Goal: Task Accomplishment & Management: Use online tool/utility

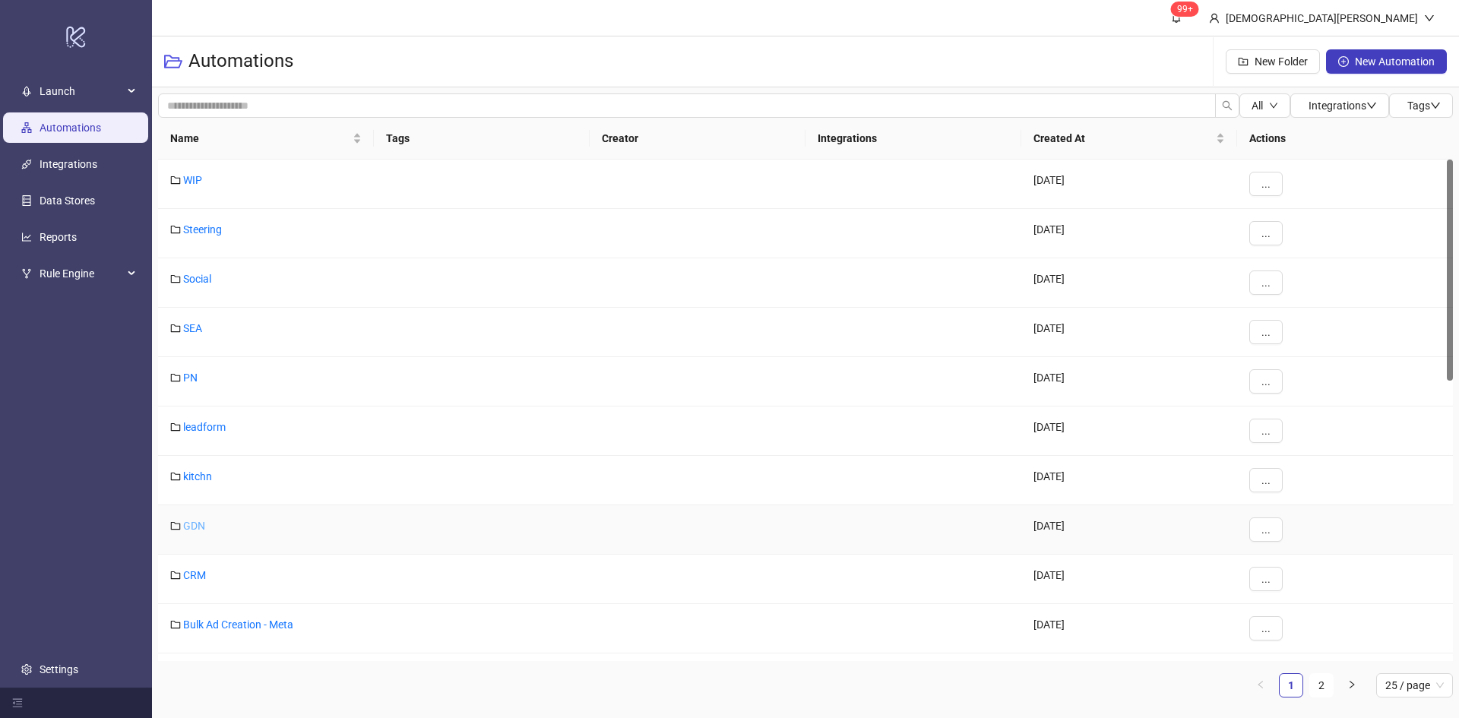
click at [195, 527] on link "GDN" at bounding box center [194, 526] width 22 height 12
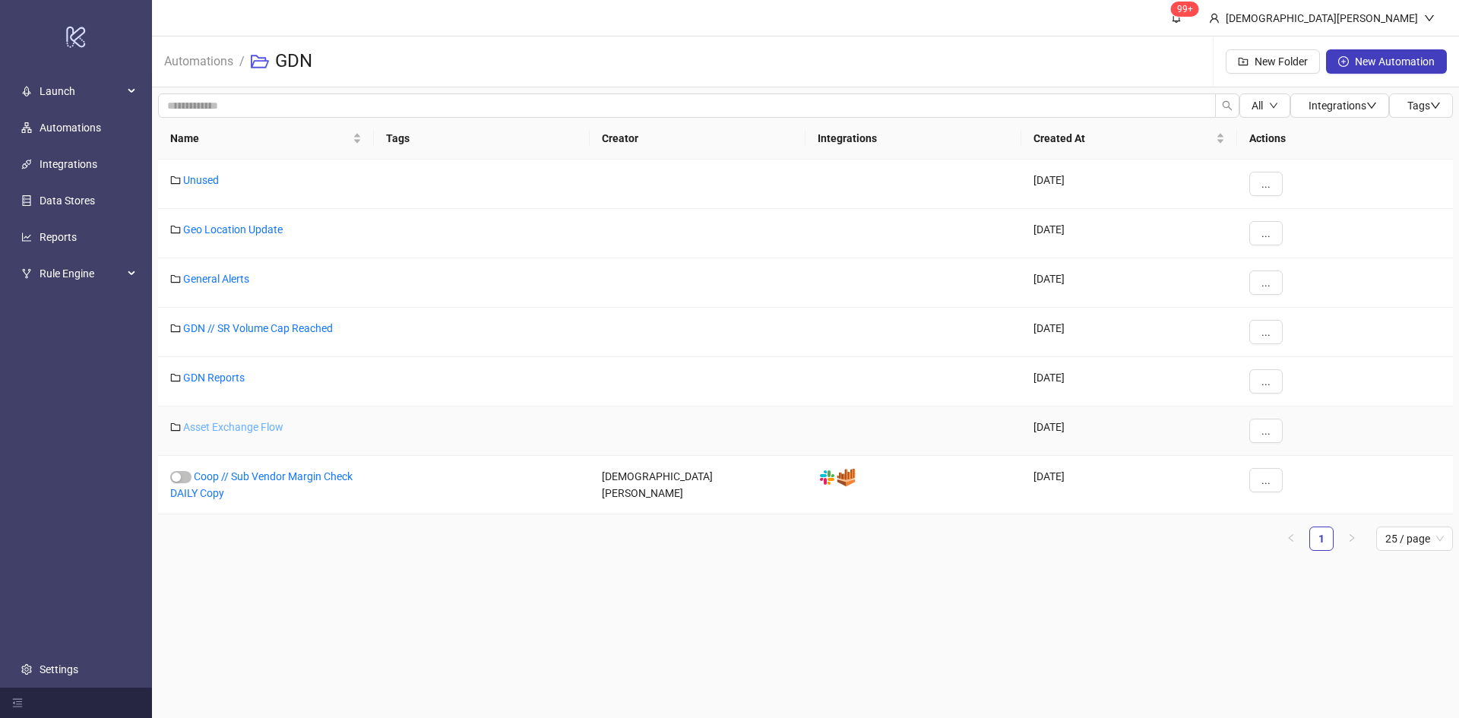
click at [242, 430] on link "Asset Exchange Flow" at bounding box center [233, 427] width 100 height 12
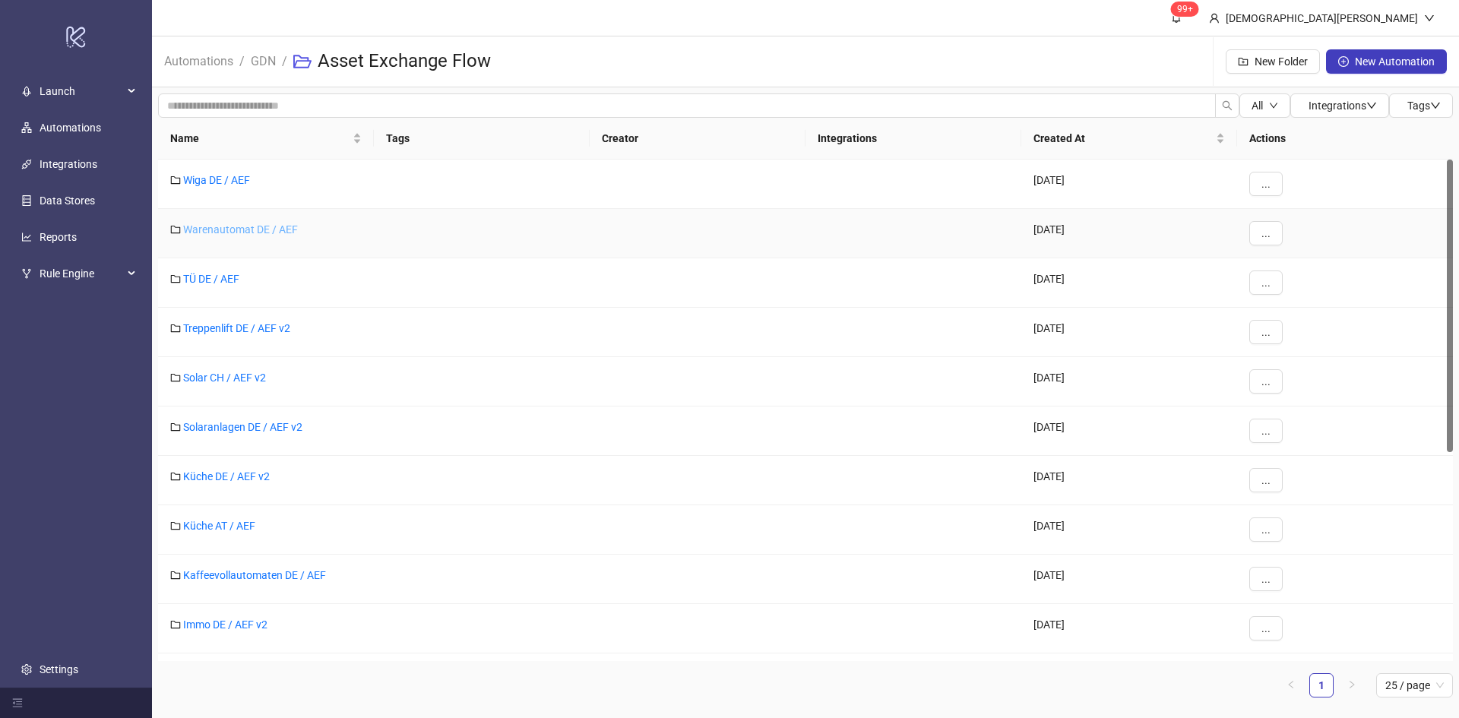
click at [239, 229] on link "Warenautomat DE / AEF" at bounding box center [240, 229] width 115 height 12
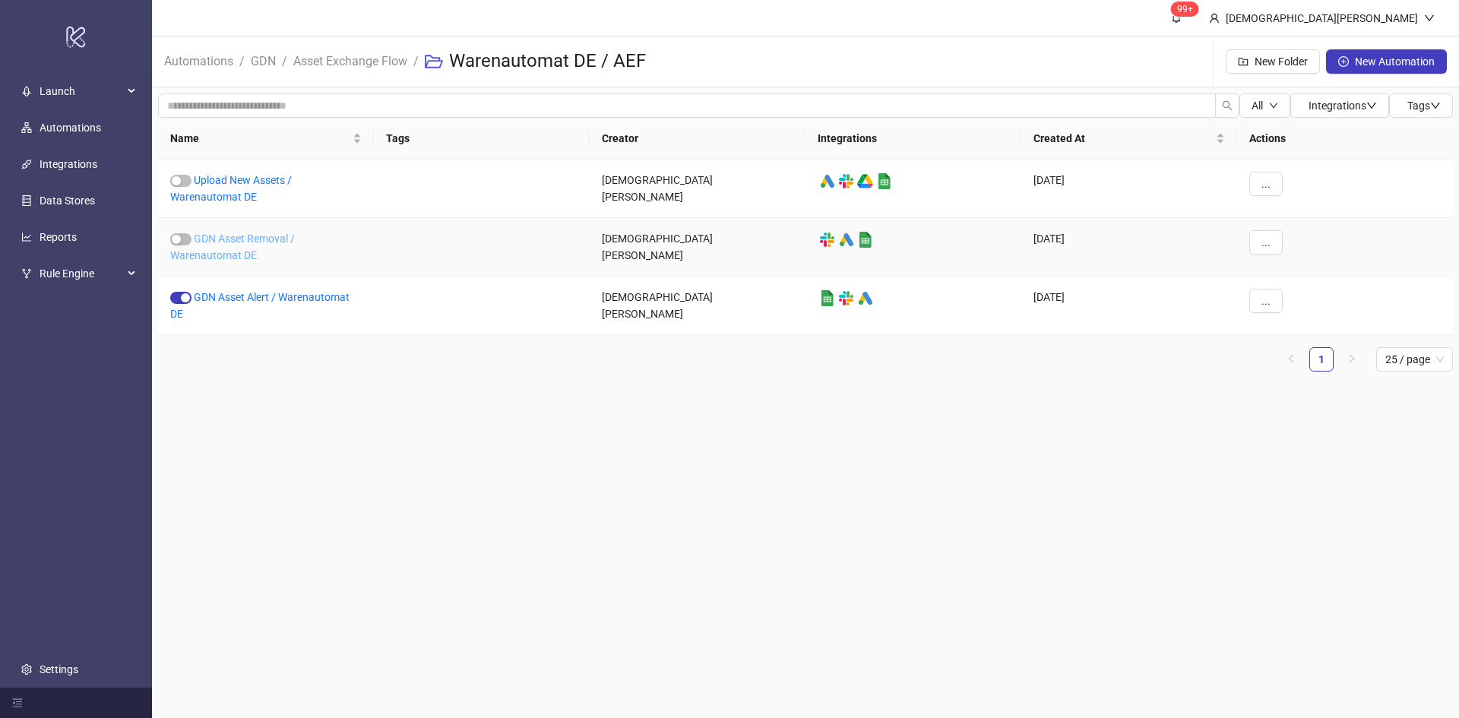
click at [213, 248] on link "GDN Asset Removal / Warenautomat DE" at bounding box center [232, 247] width 125 height 29
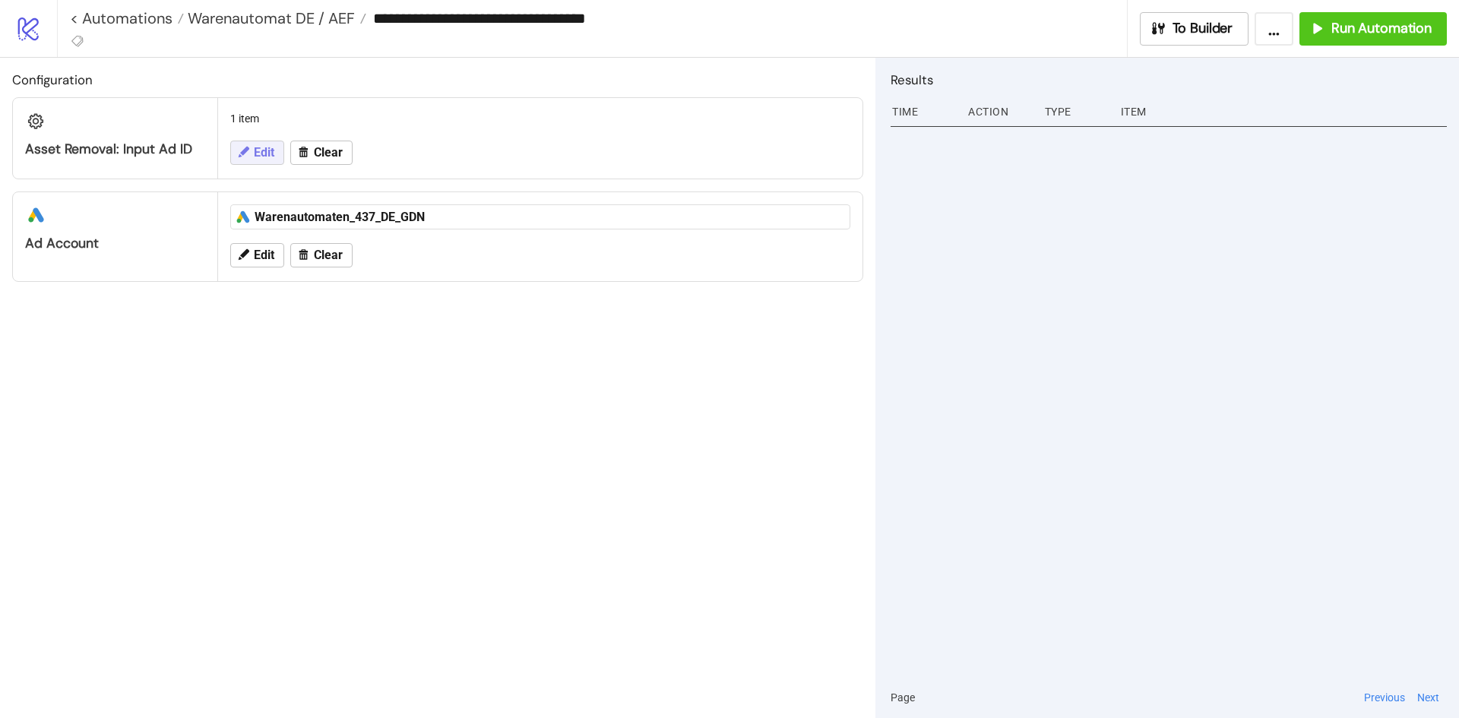
click at [259, 158] on span "Edit" at bounding box center [264, 153] width 21 height 14
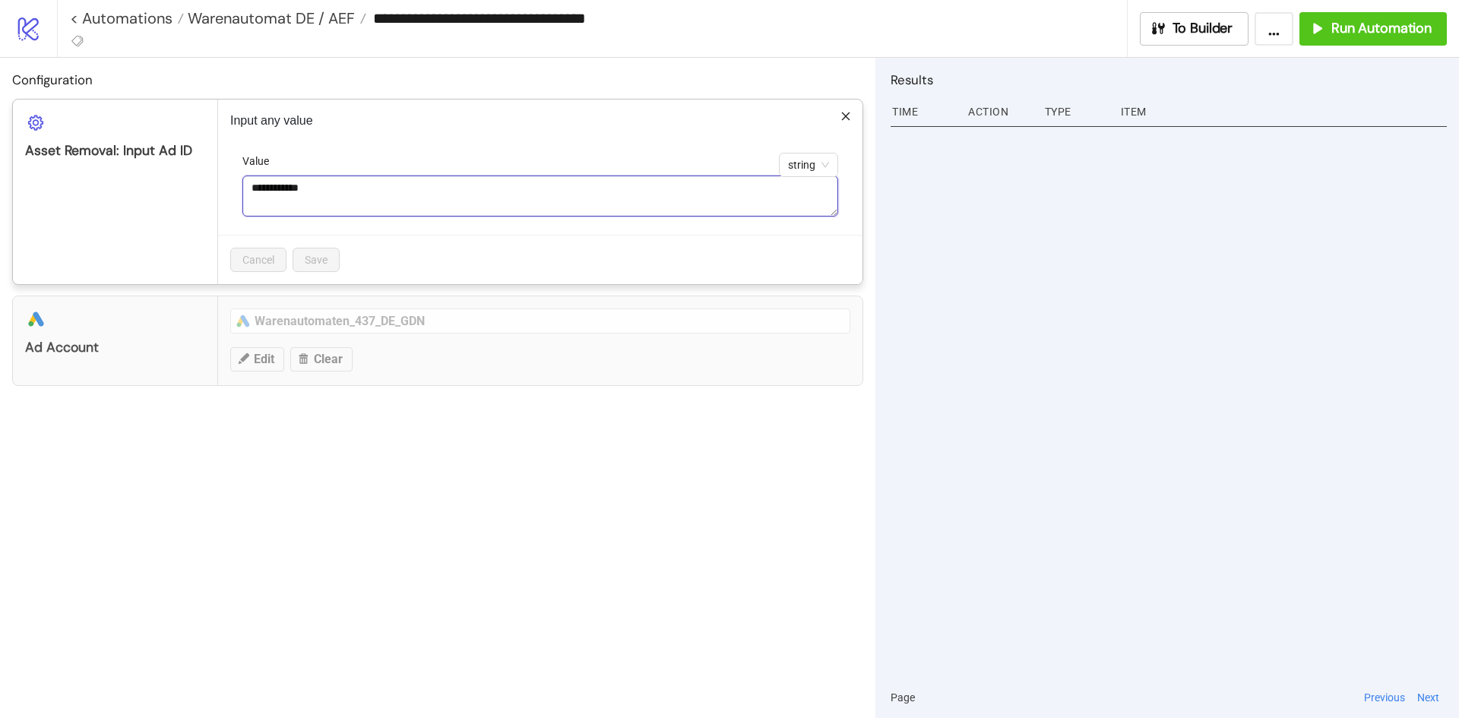
click at [430, 195] on textarea "**********" at bounding box center [540, 196] width 596 height 41
click at [1176, 329] on div at bounding box center [1169, 399] width 556 height 555
click at [849, 116] on icon "close" at bounding box center [845, 116] width 11 height 11
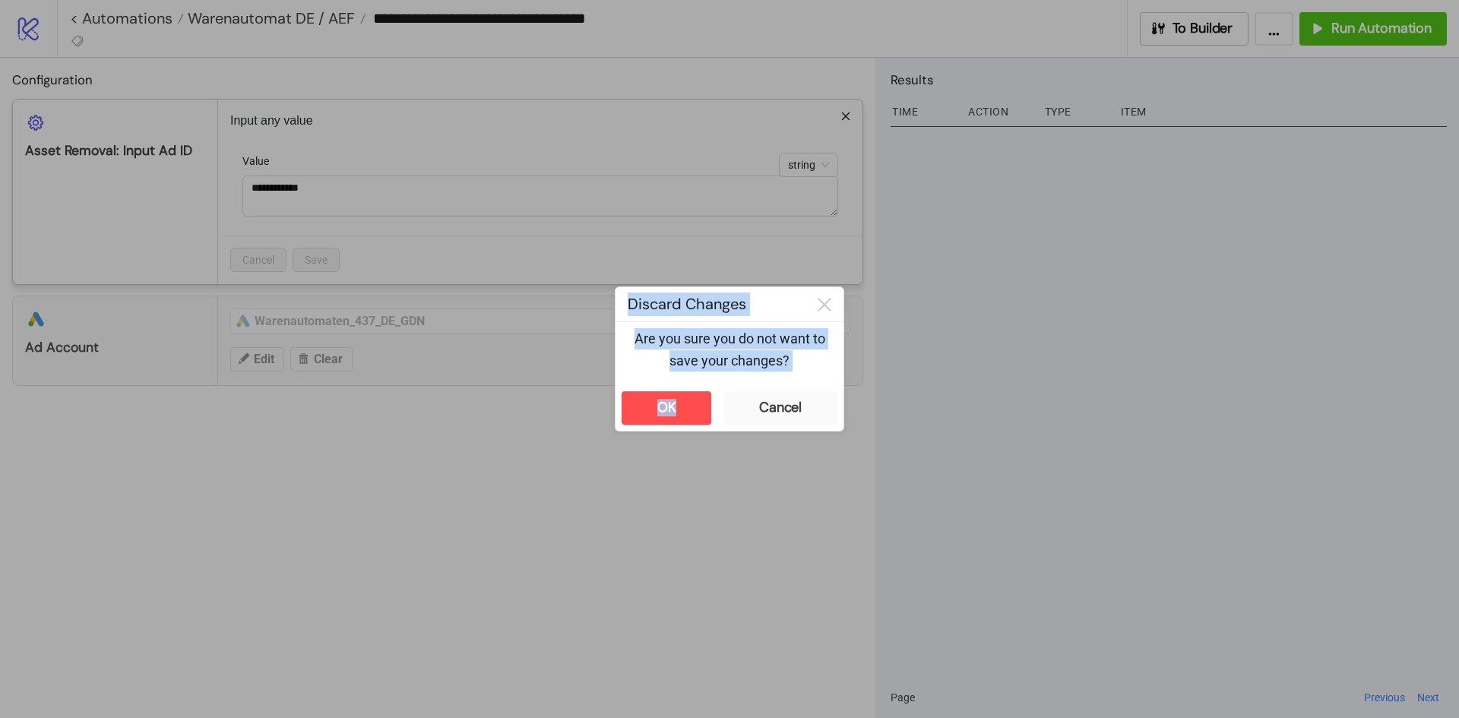
drag, startPoint x: 679, startPoint y: 390, endPoint x: 855, endPoint y: 306, distance: 194.4
click at [863, 294] on div "Discard Changes Are you sure you do not want to save your changes? OK Cancel" at bounding box center [729, 359] width 1459 height 718
click at [831, 295] on div at bounding box center [825, 304] width 38 height 34
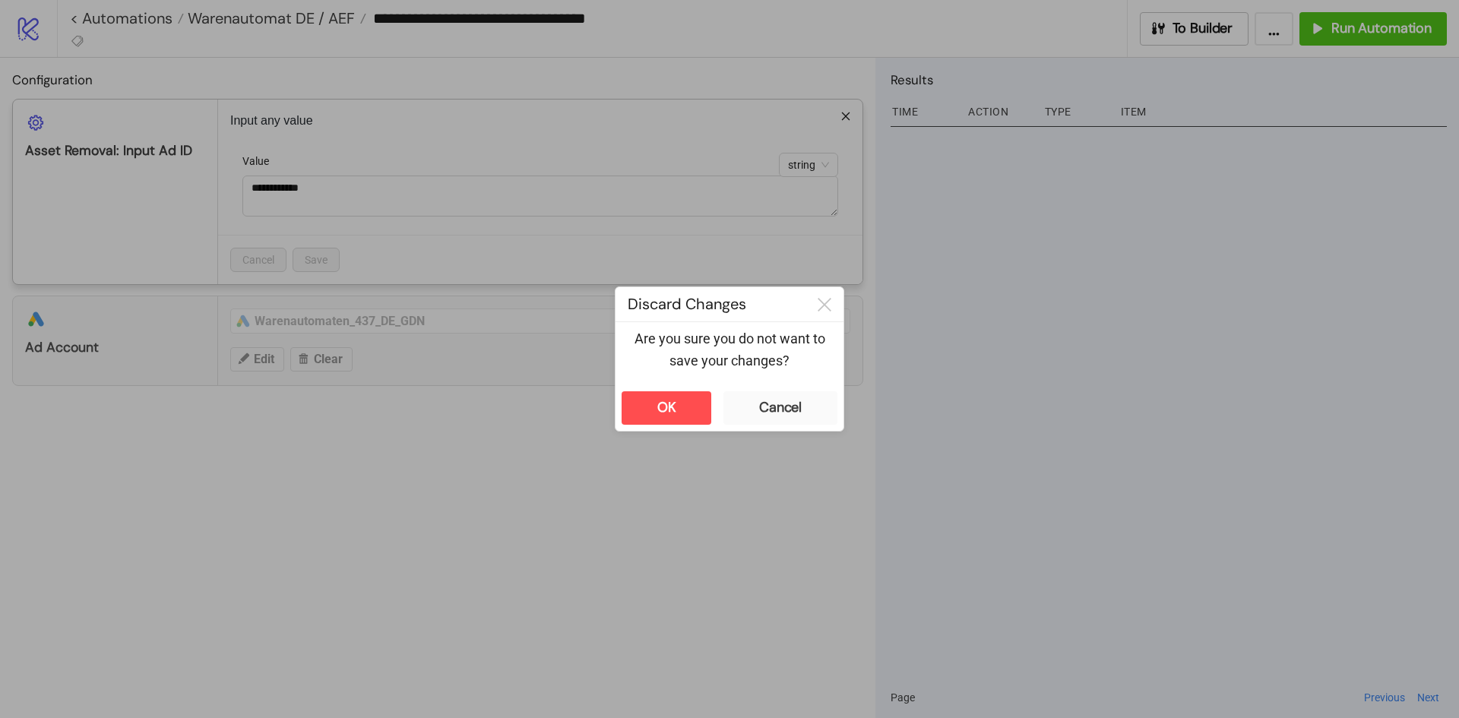
click at [1115, 389] on div at bounding box center [729, 359] width 1459 height 718
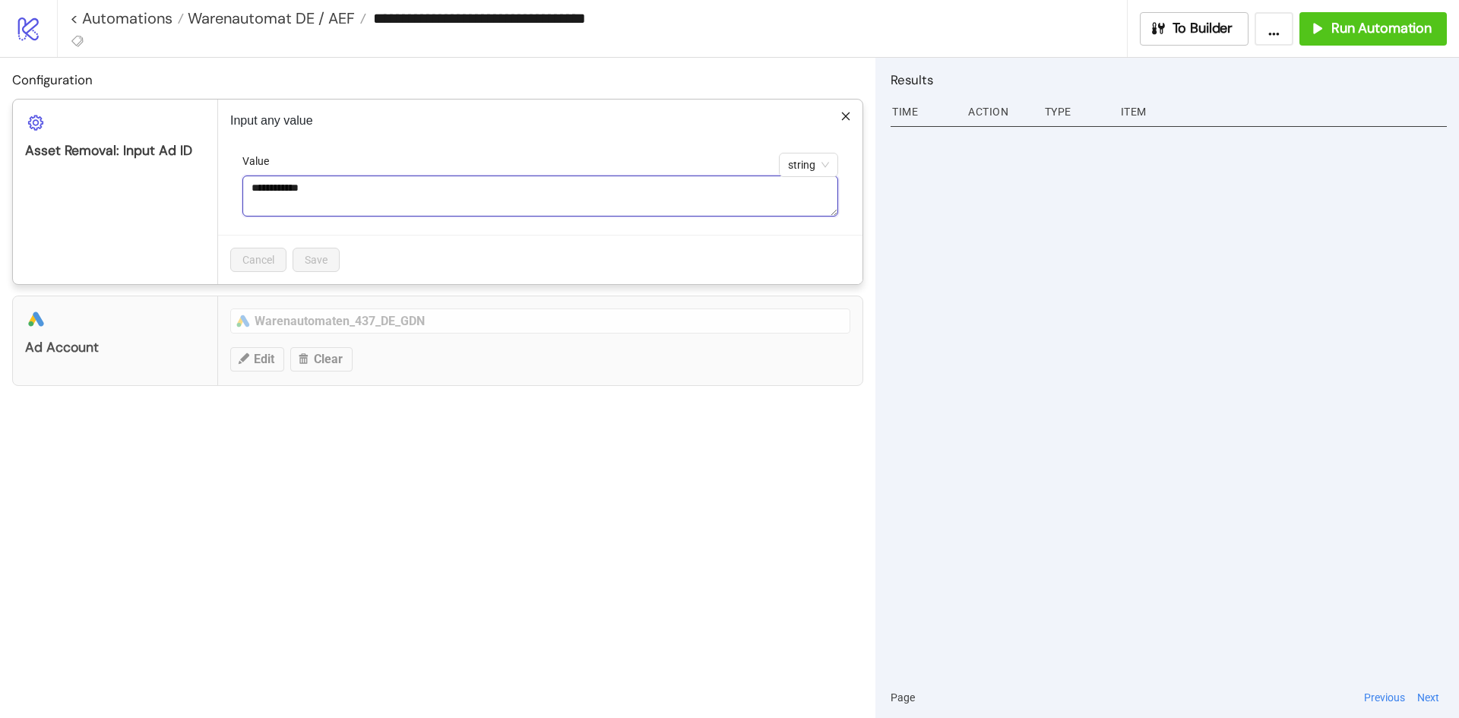
click at [663, 195] on textarea "**********" at bounding box center [540, 196] width 596 height 41
click at [891, 376] on div "Results Time Action Type Item Page Previous Next" at bounding box center [1167, 388] width 584 height 660
click at [850, 116] on icon "close" at bounding box center [845, 116] width 11 height 11
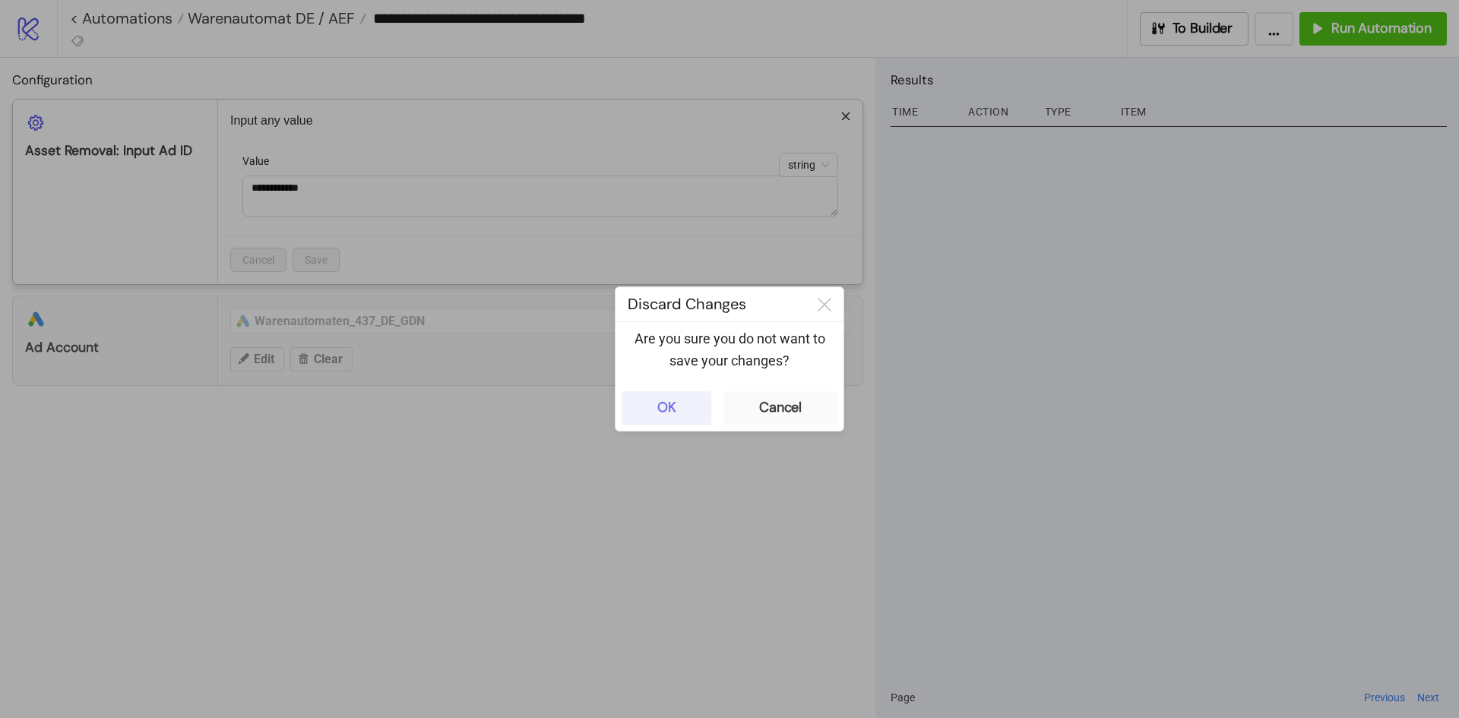
click at [688, 407] on button "OK" at bounding box center [667, 407] width 90 height 33
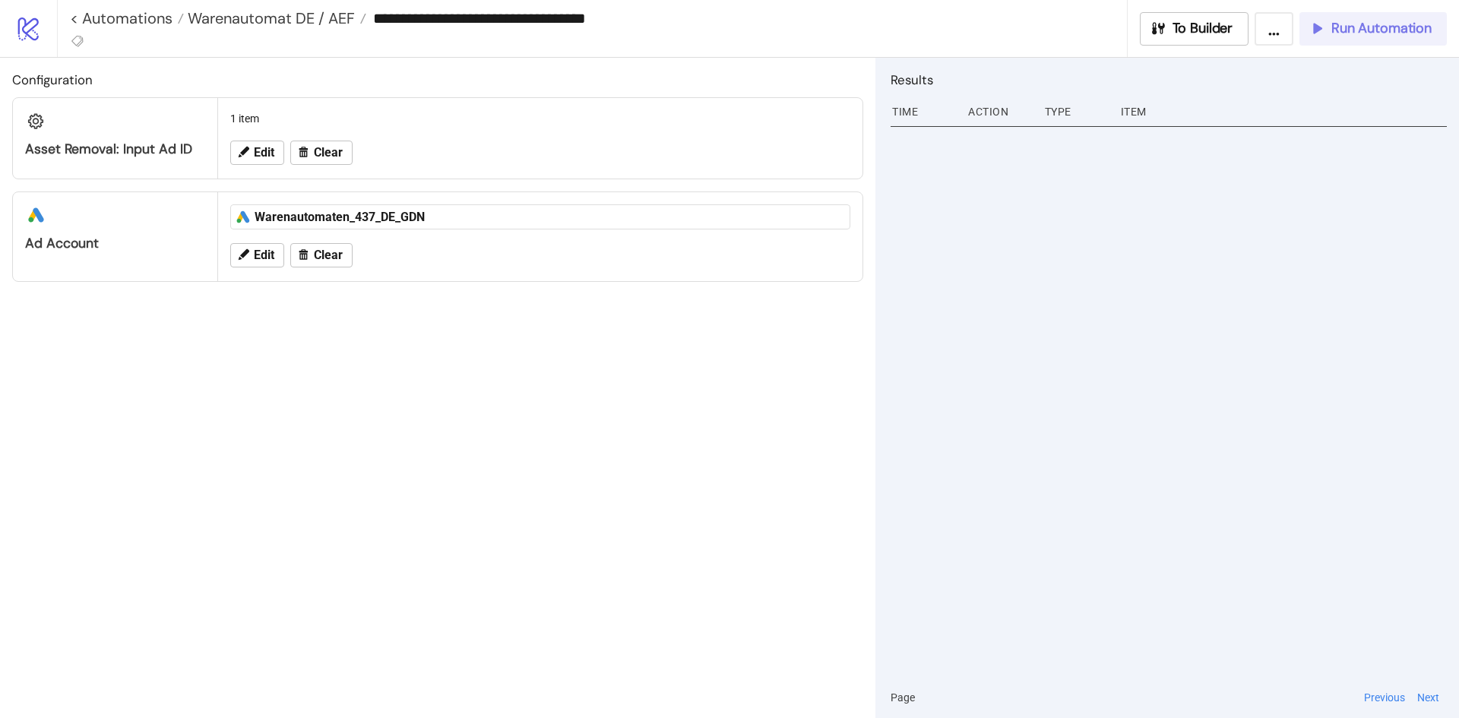
click at [1337, 37] on button "Run Automation" at bounding box center [1372, 28] width 147 height 33
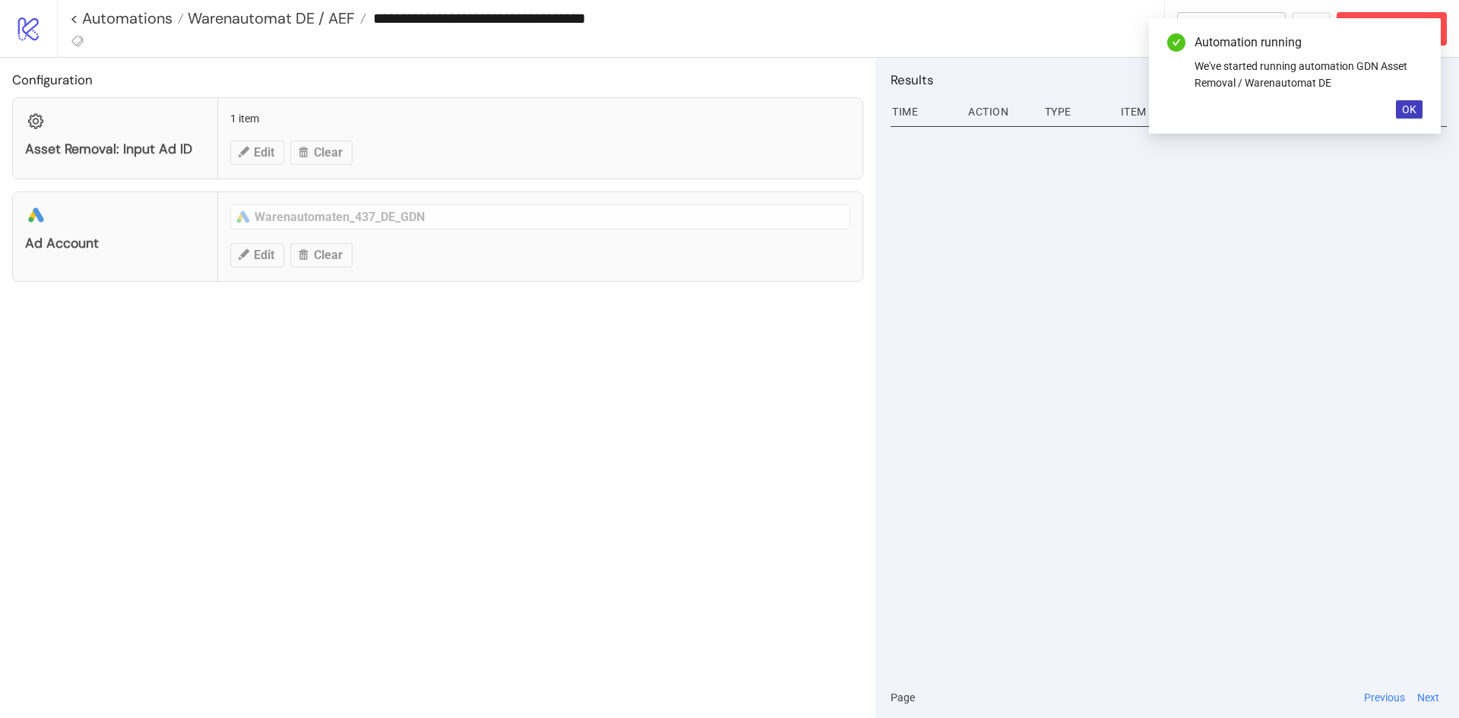
click at [1420, 98] on div "Automation running We've started running automation GDN Asset Removal / Warenau…" at bounding box center [1295, 76] width 292 height 116
click at [1415, 105] on span "OK" at bounding box center [1409, 109] width 14 height 12
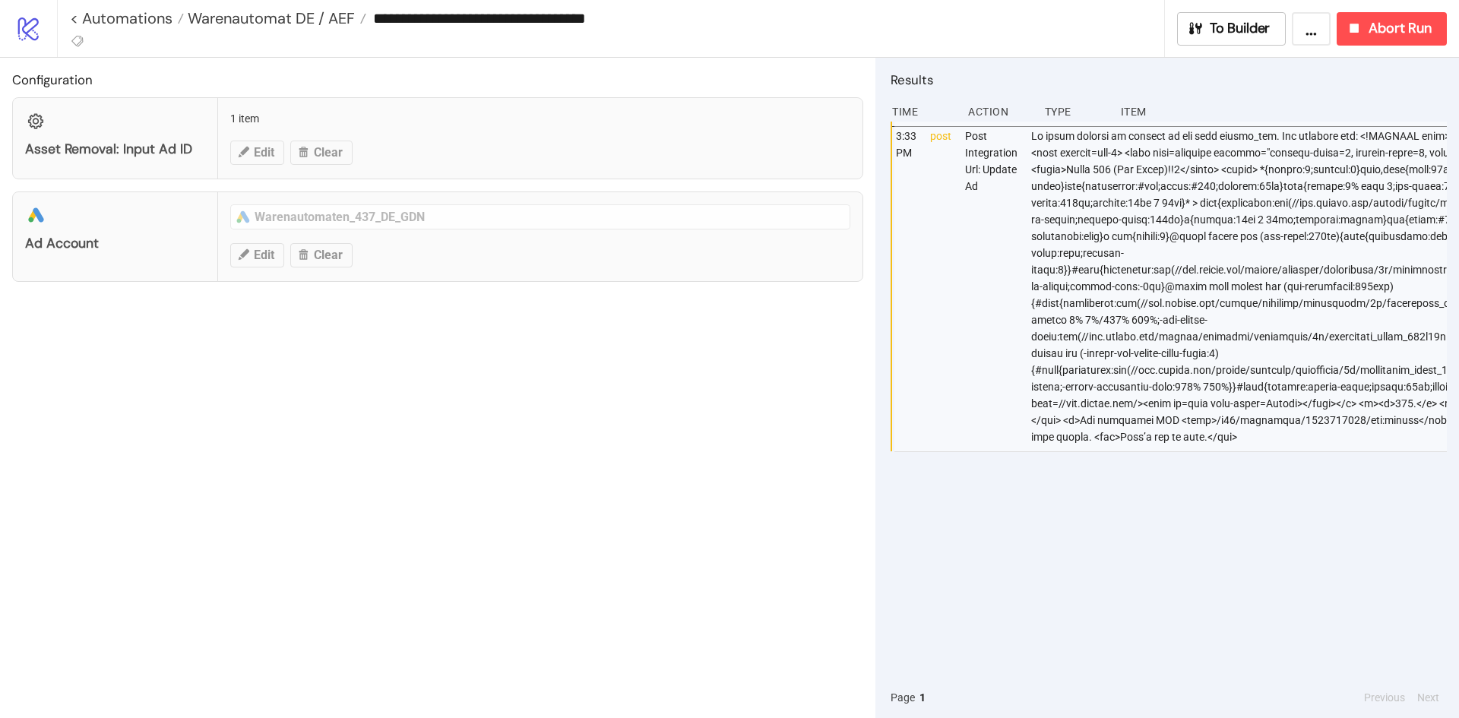
drag, startPoint x: 1020, startPoint y: 283, endPoint x: 967, endPoint y: 524, distance: 246.5
click at [967, 527] on div "3:33 PM post Post Integration Url: Update Ad" at bounding box center [1169, 399] width 556 height 555
click at [1383, 43] on button "Abort Run" at bounding box center [1392, 28] width 110 height 33
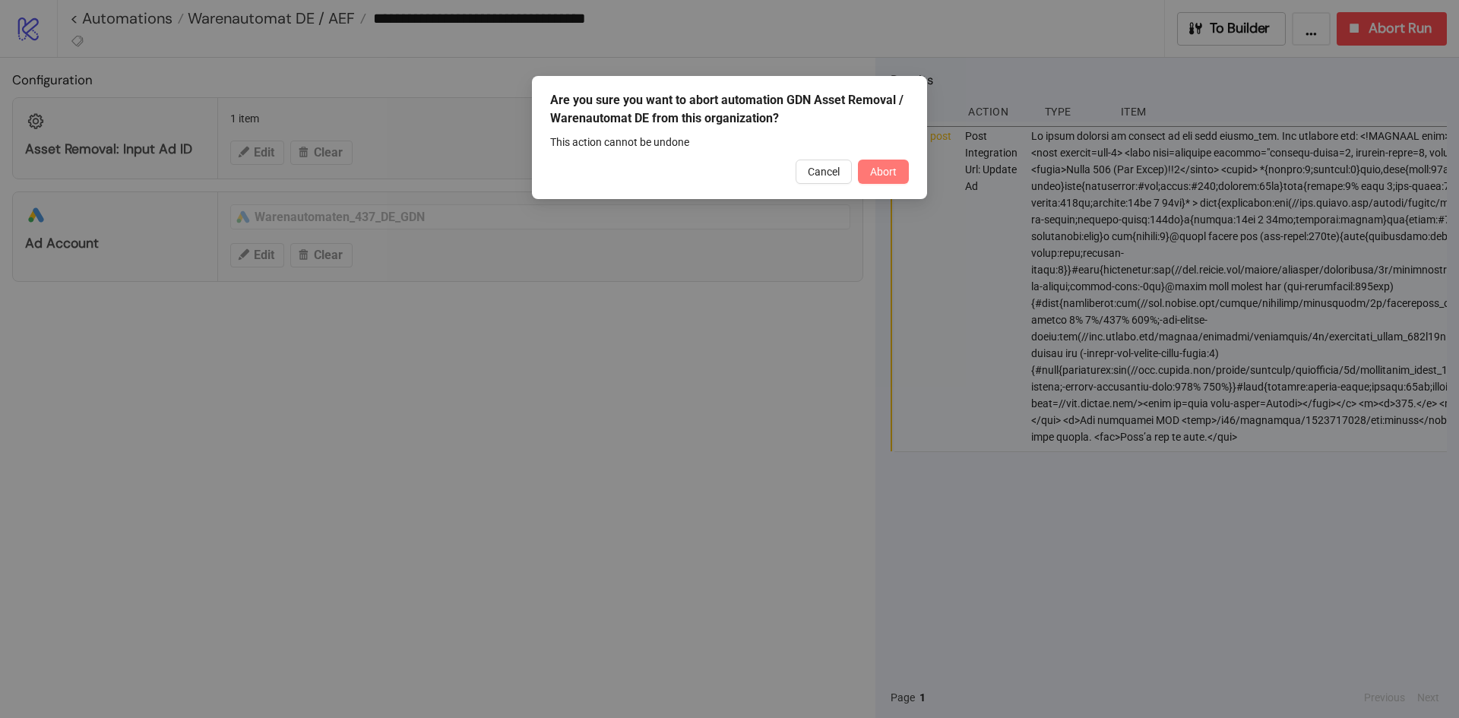
click at [882, 169] on span "Abort" at bounding box center [883, 172] width 27 height 12
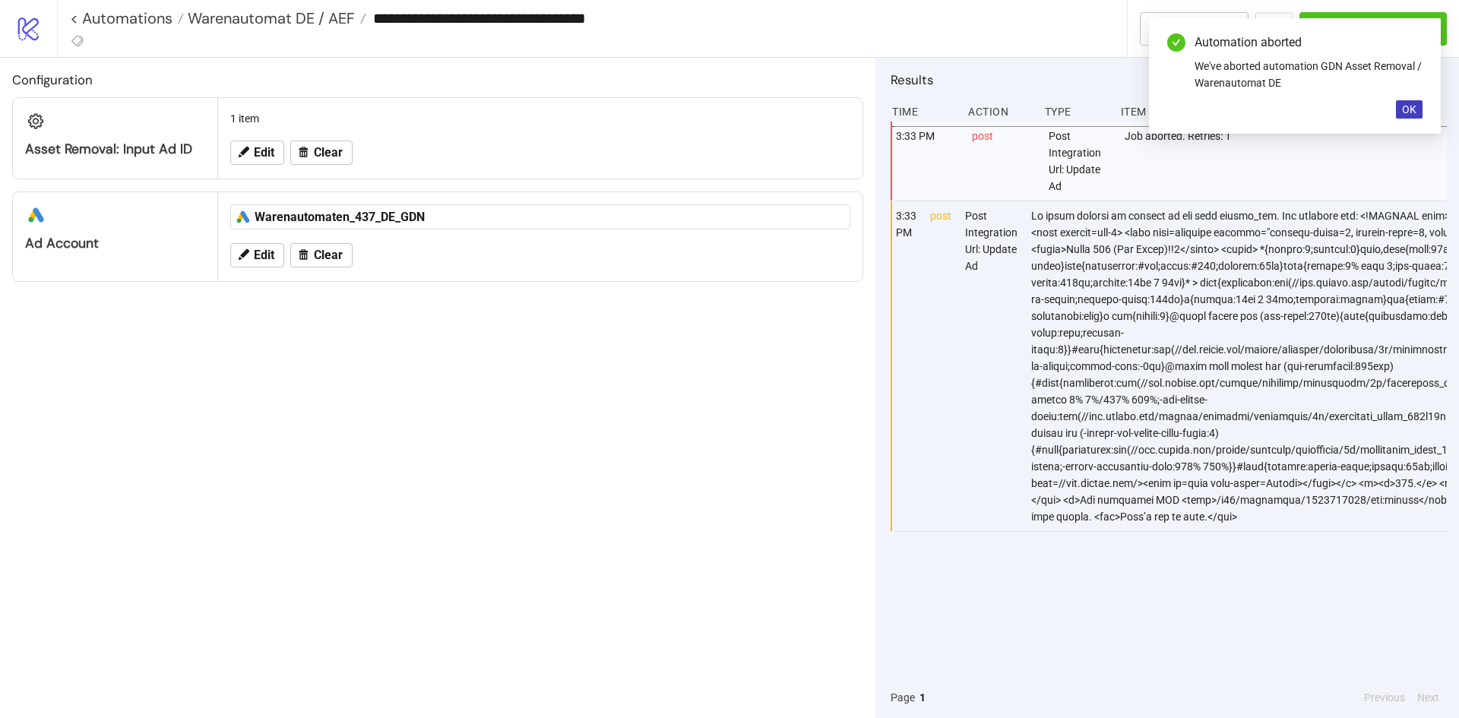
click at [796, 319] on div "Configuration Asset Removal: Input Ad ID 1 item Edit Clear platform/google_ads …" at bounding box center [437, 388] width 875 height 660
click at [262, 14] on span "Warenautomat DE / AEF" at bounding box center [269, 18] width 171 height 20
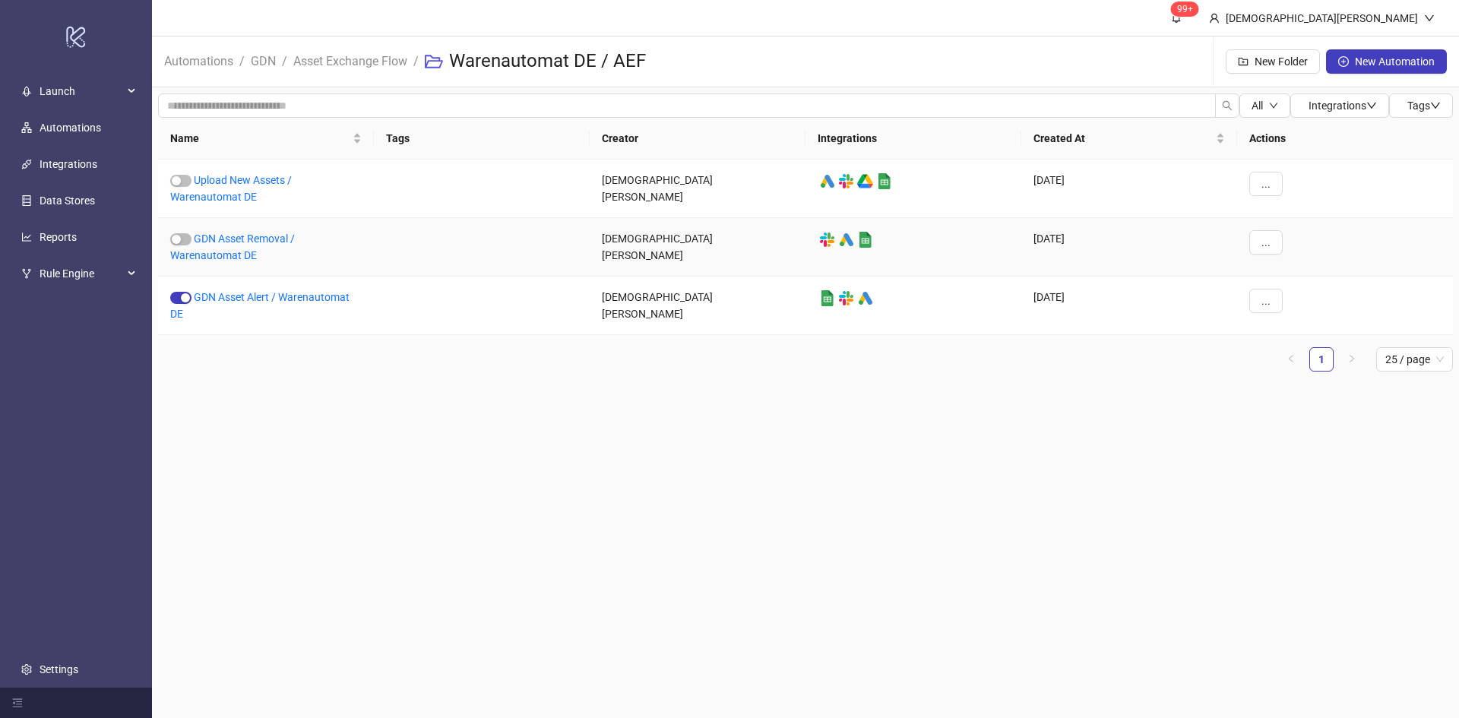
click at [494, 414] on main "99+ [PERSON_NAME] Automations / GDN / Asset Exchange Flow / Warenautomat DE / A…" at bounding box center [805, 359] width 1307 height 718
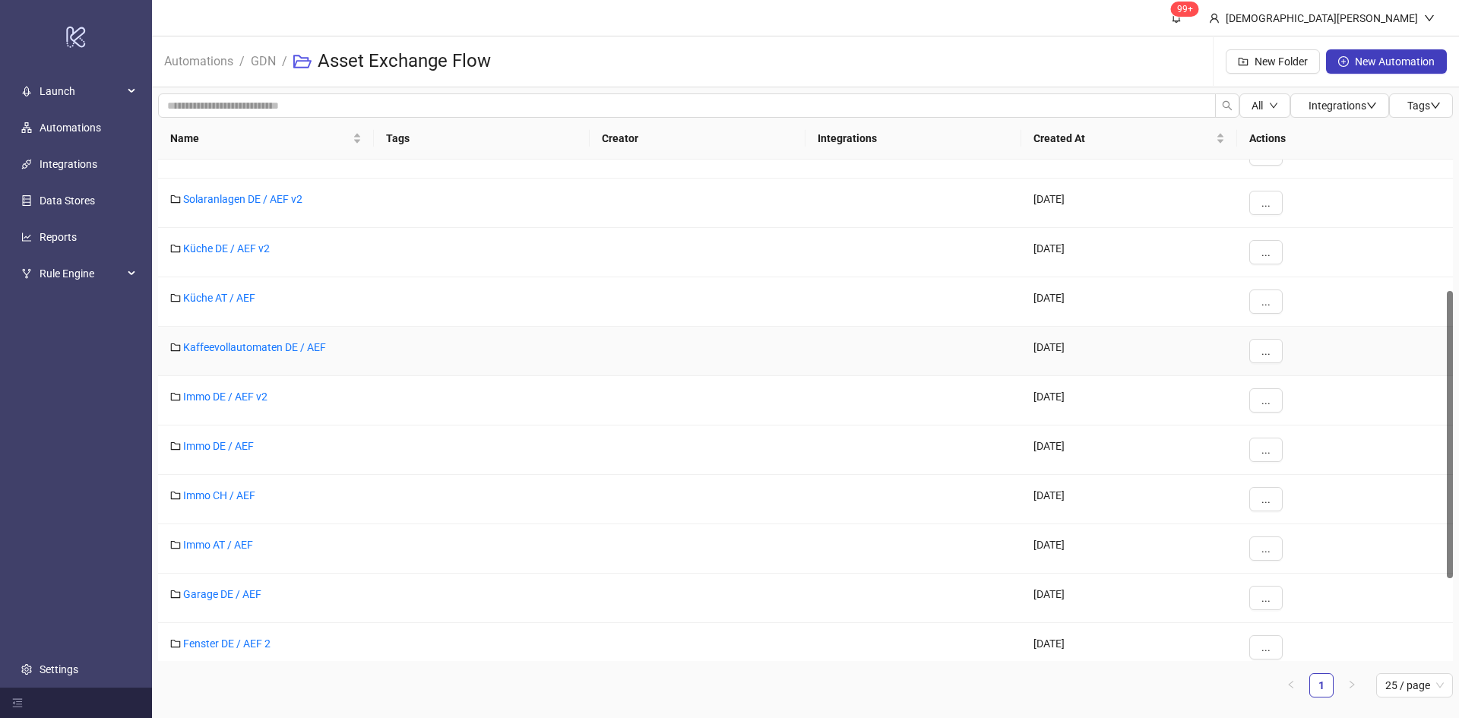
scroll to position [380, 0]
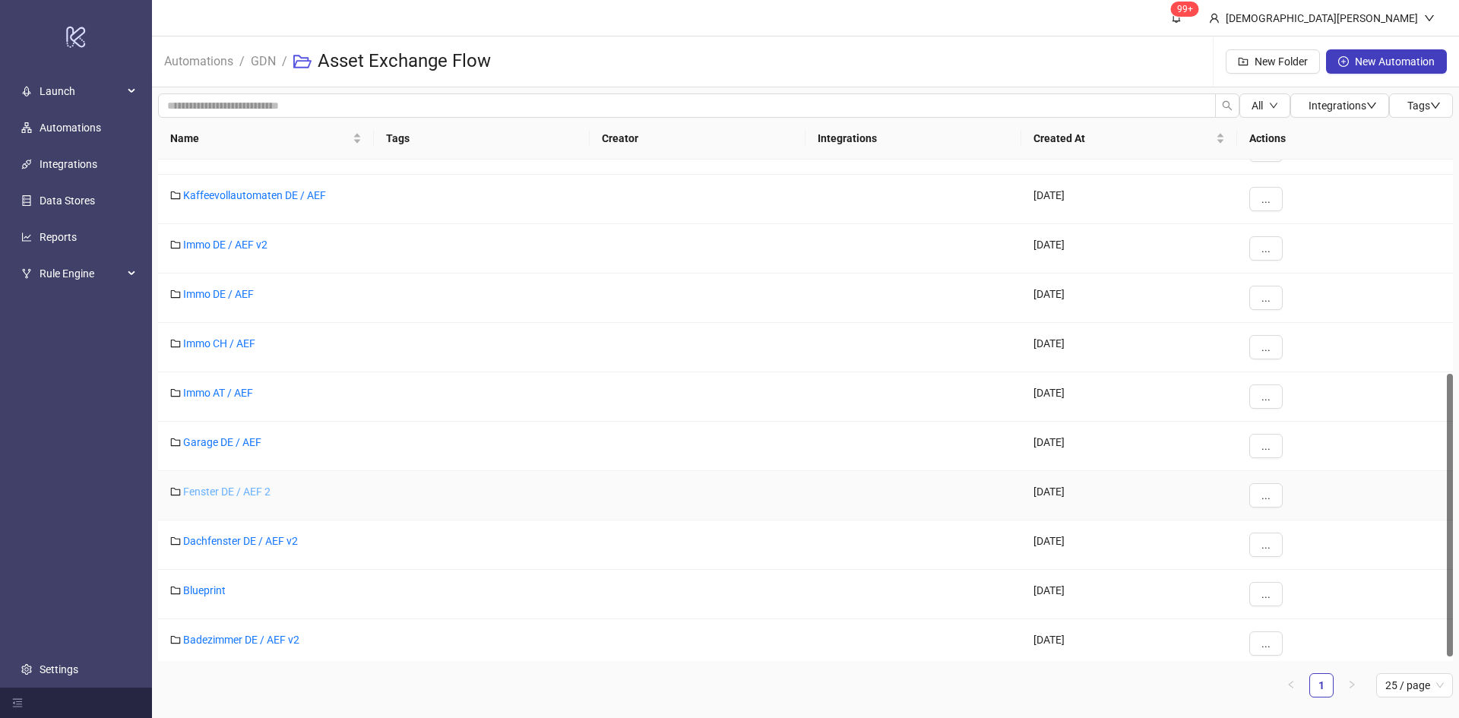
click at [257, 495] on link "Fenster DE / AEF 2" at bounding box center [226, 492] width 87 height 12
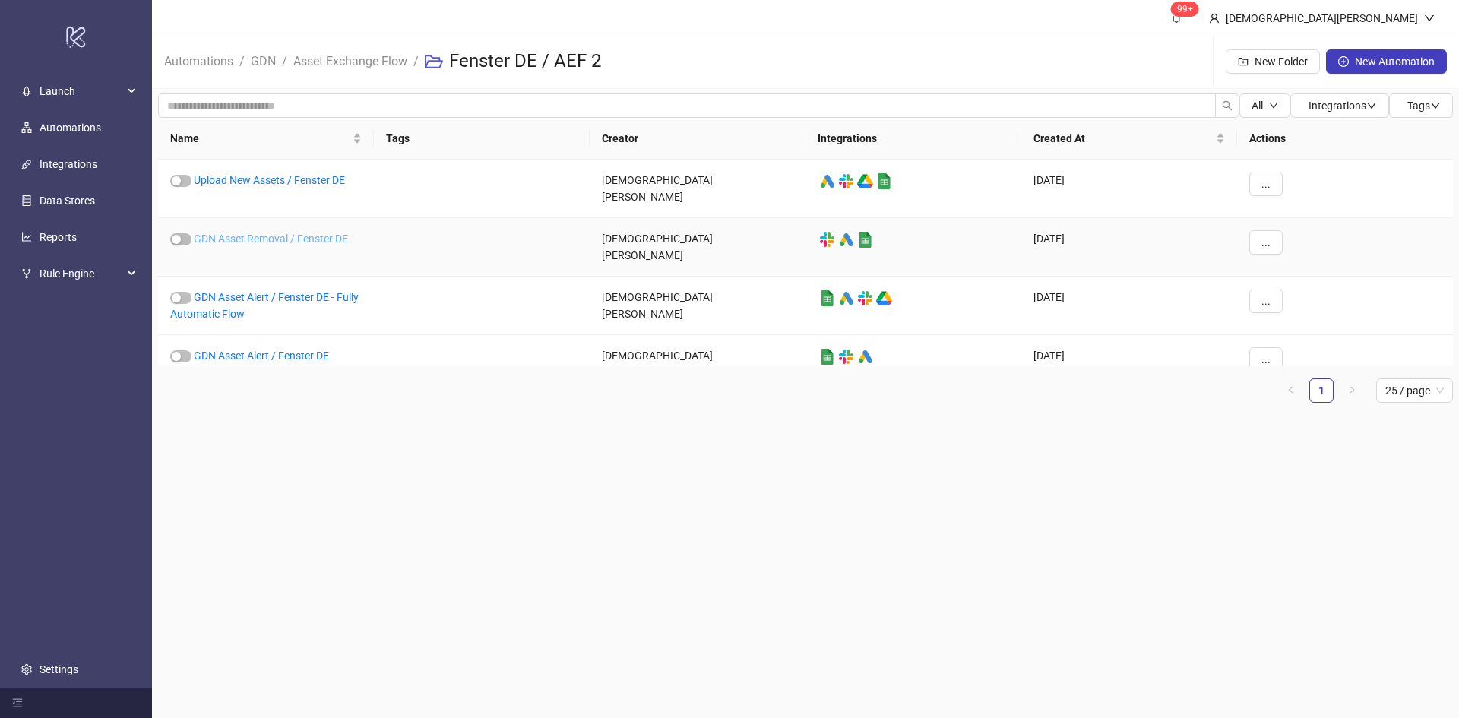
click at [293, 233] on link "GDN Asset Removal / Fenster DE" at bounding box center [271, 239] width 154 height 12
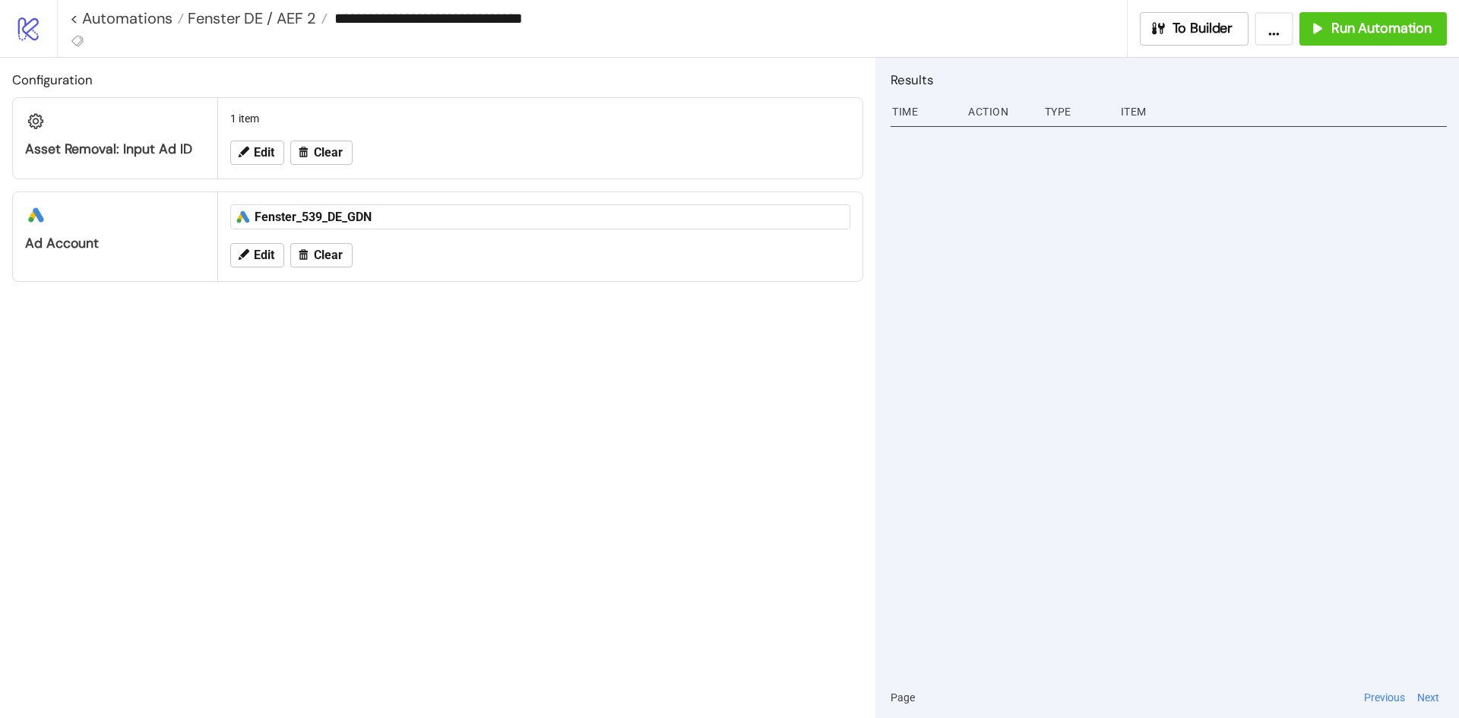
click at [369, 214] on div "Fenster_539_DE_GDN" at bounding box center [403, 217] width 296 height 17
click at [235, 260] on button "Edit" at bounding box center [257, 255] width 54 height 24
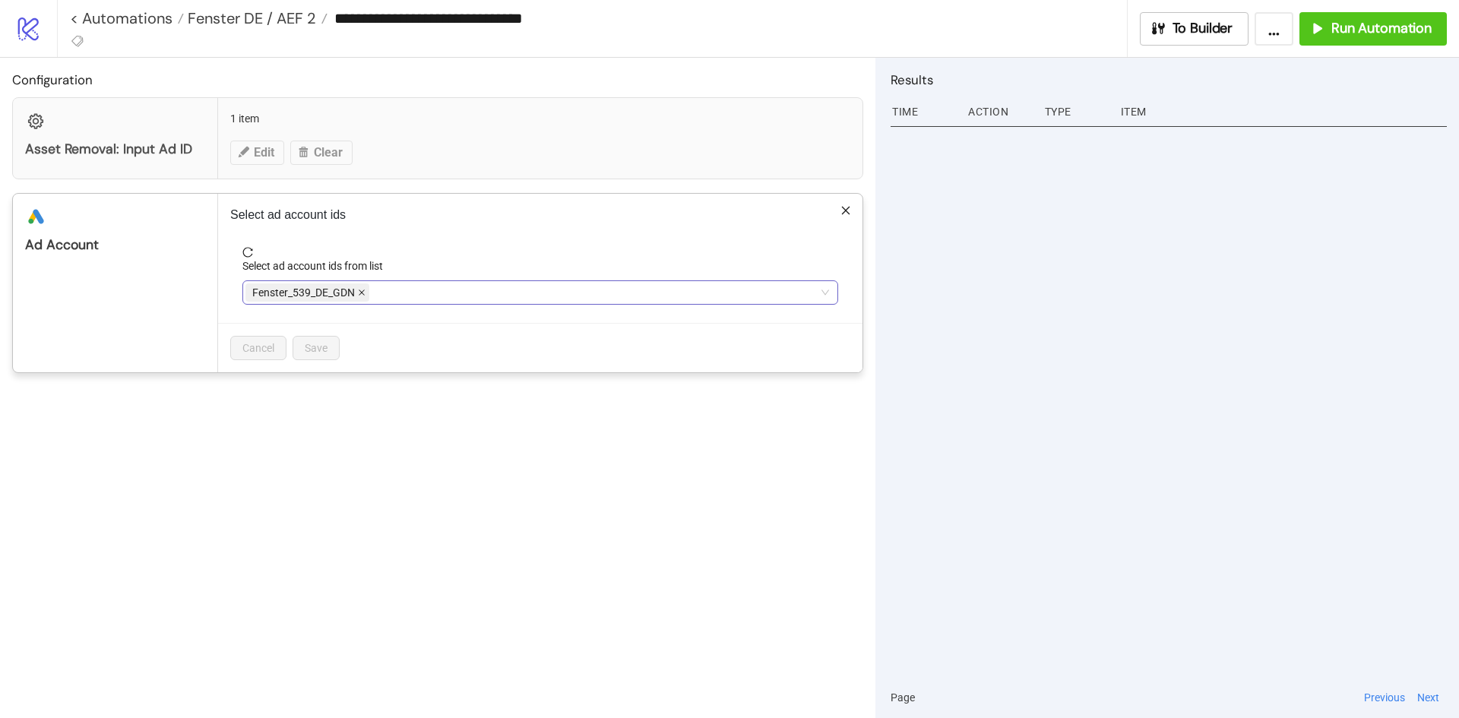
click at [361, 283] on div "Fenster_539_DE_GDN" at bounding box center [308, 292] width 127 height 21
click at [361, 288] on span at bounding box center [362, 292] width 8 height 17
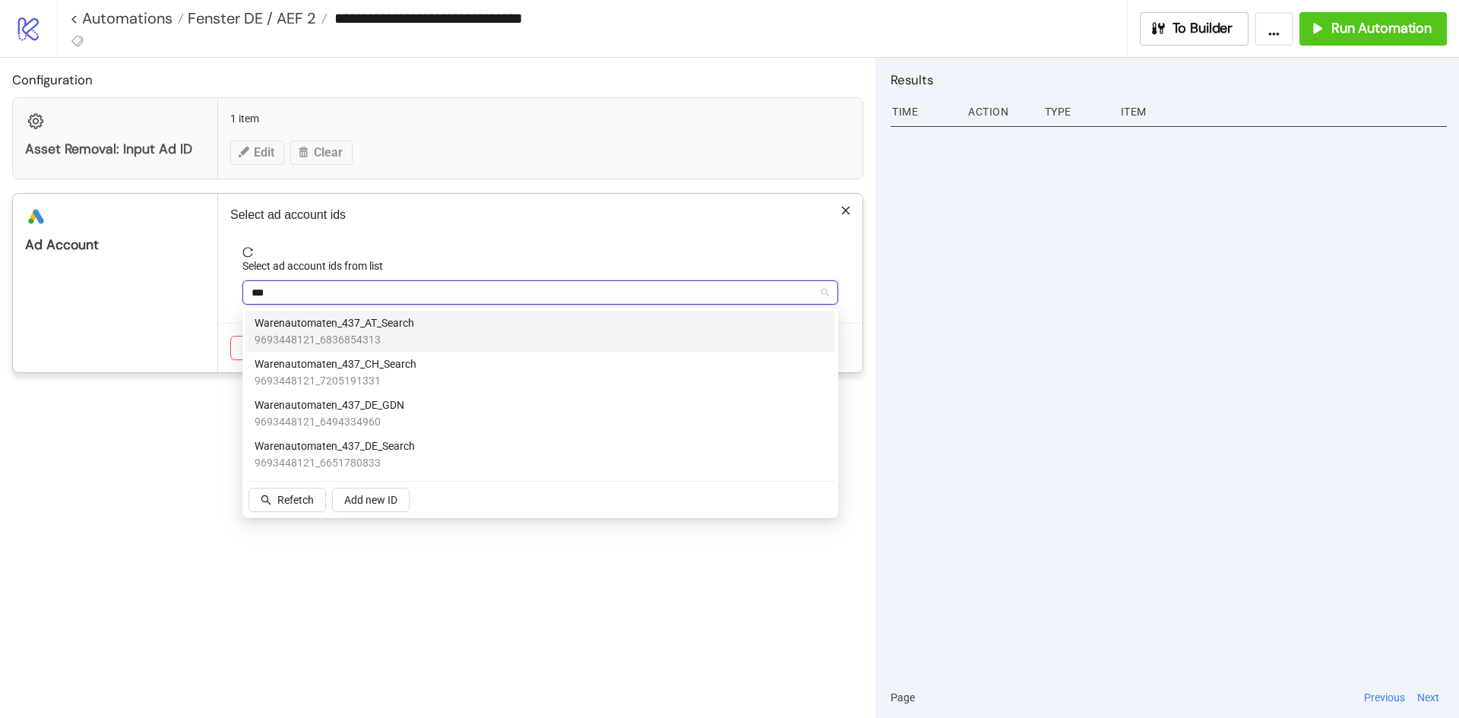
type input "****"
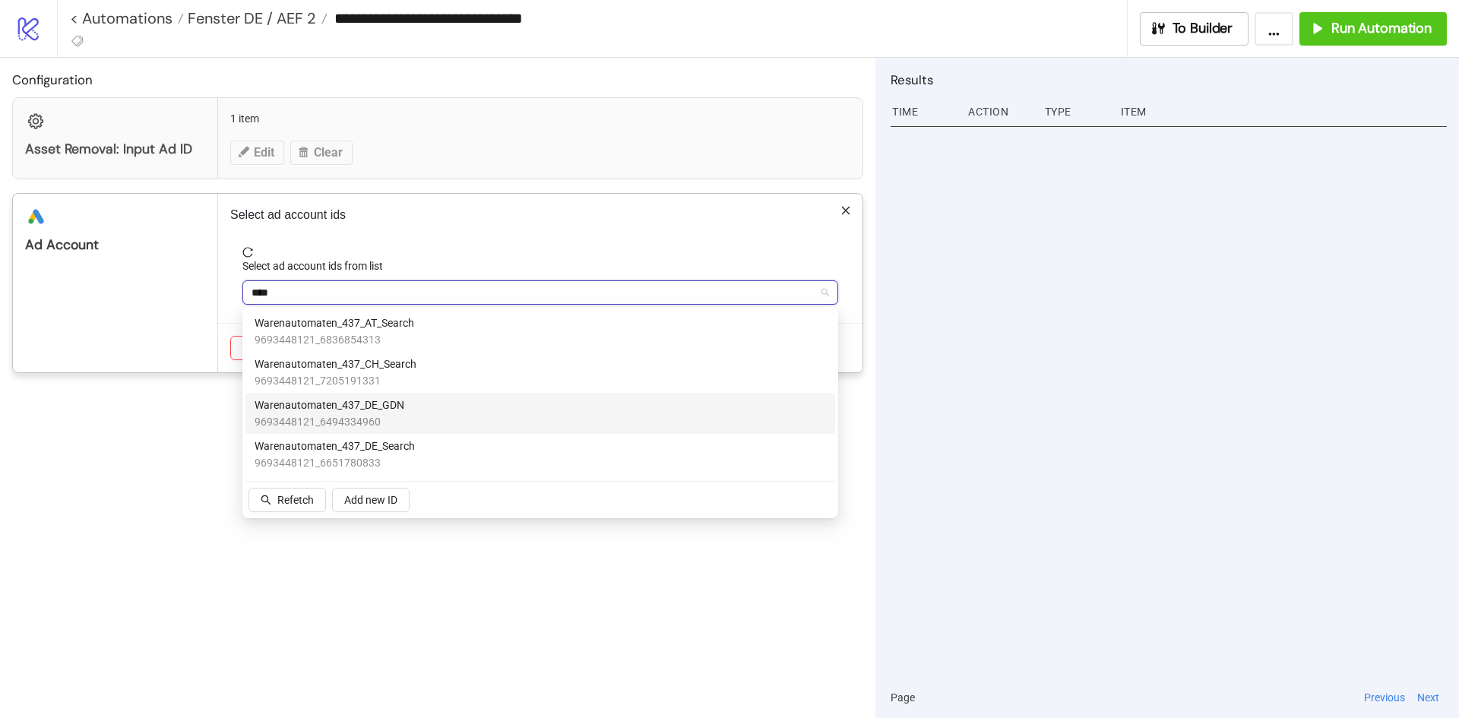
click at [423, 401] on div "Warenautomaten_437_DE_GDN 9693448121_6494334960" at bounding box center [540, 413] width 571 height 33
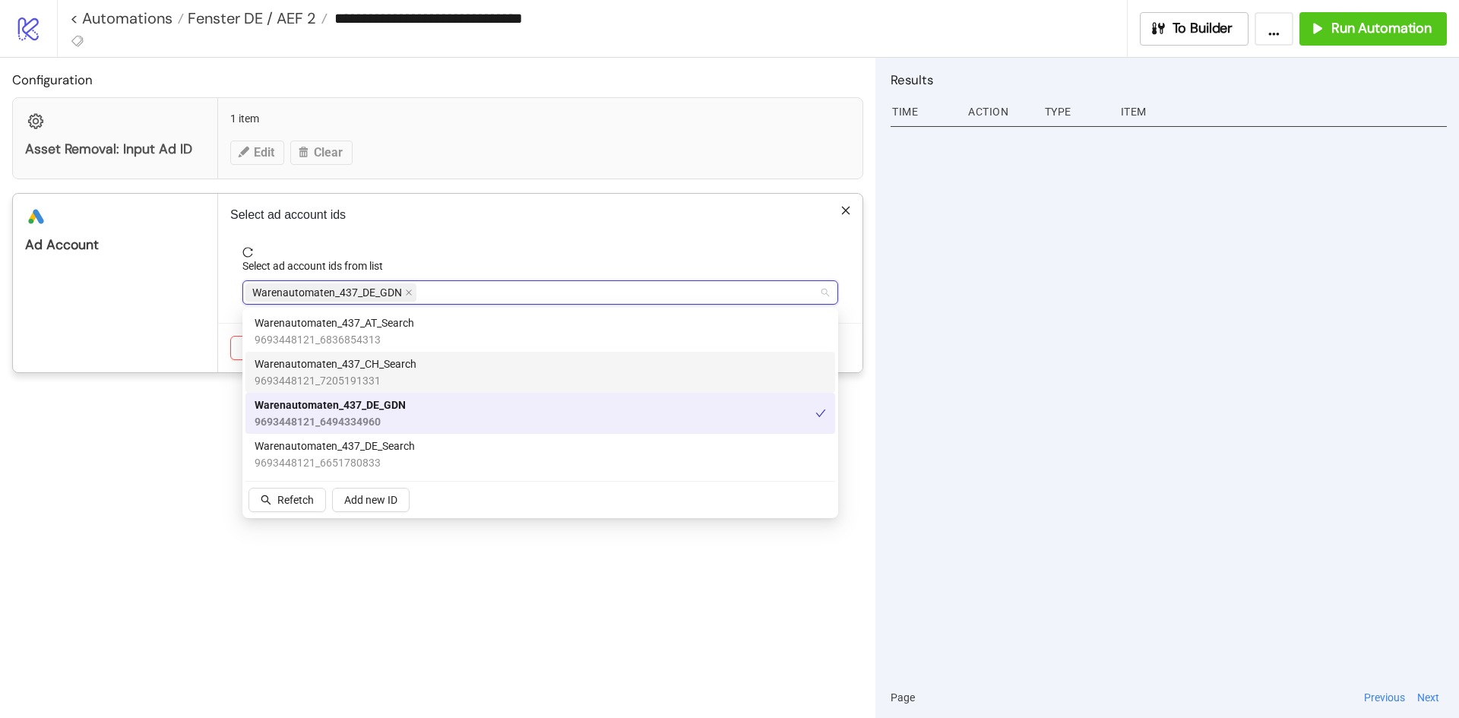
click at [495, 231] on div "Select ad account ids Select ad account ids from list Warenautomaten_437_DE_GDN…" at bounding box center [540, 283] width 644 height 179
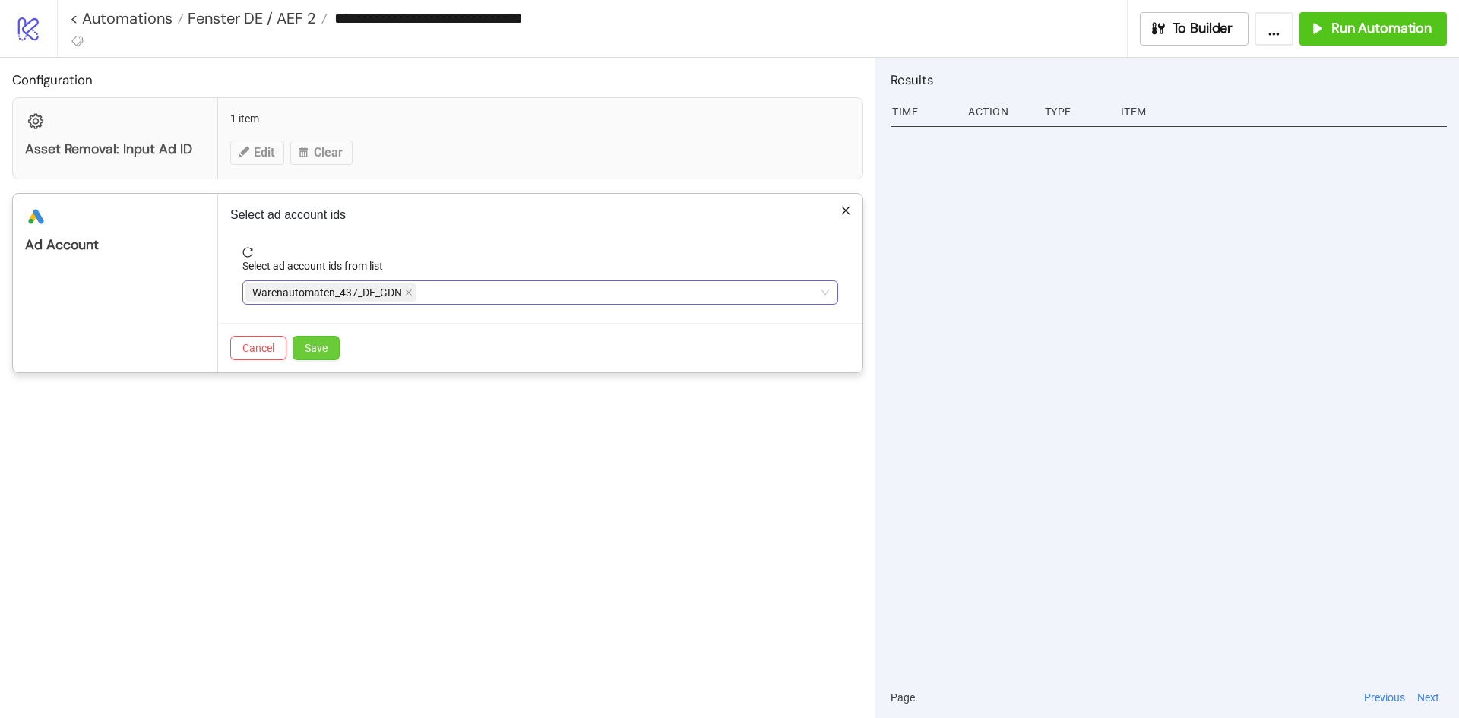
click at [316, 350] on span "Save" at bounding box center [316, 348] width 23 height 12
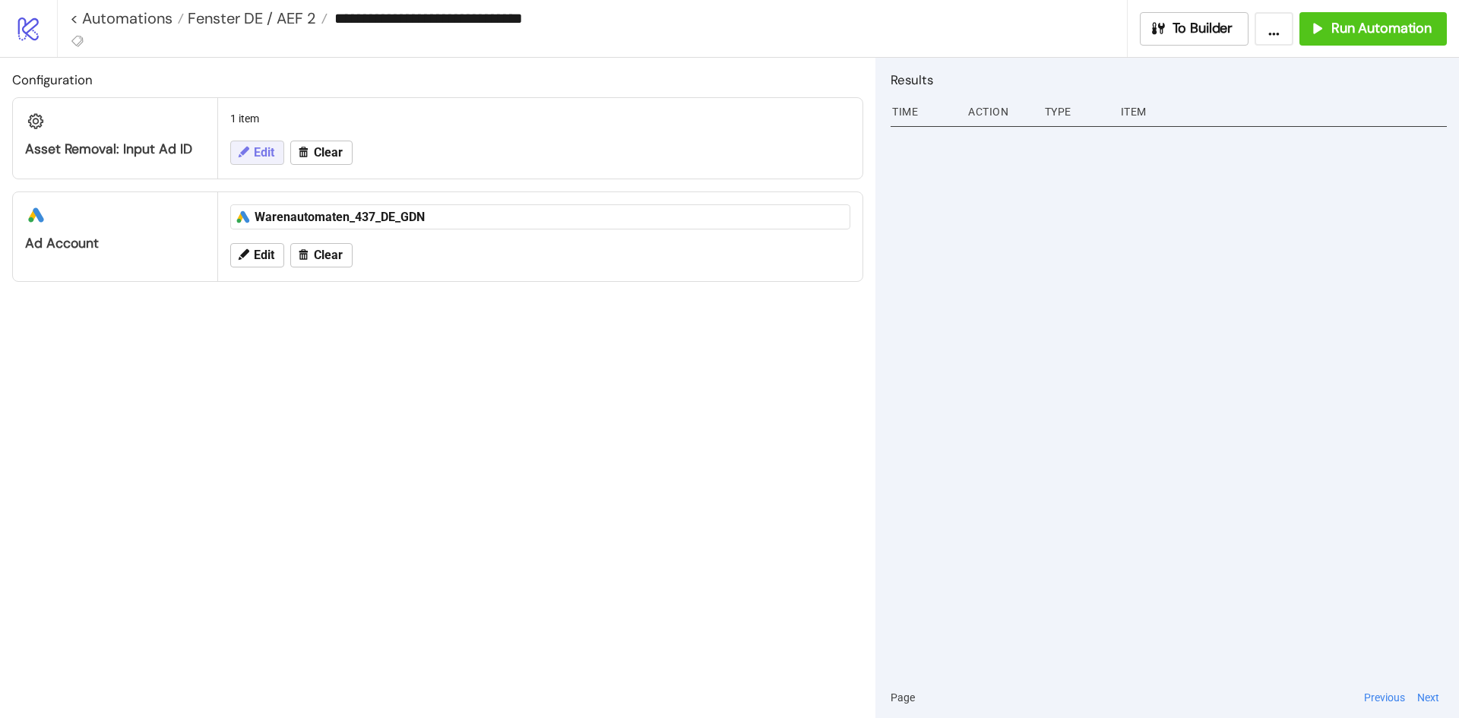
click at [256, 151] on span "Edit" at bounding box center [264, 153] width 21 height 14
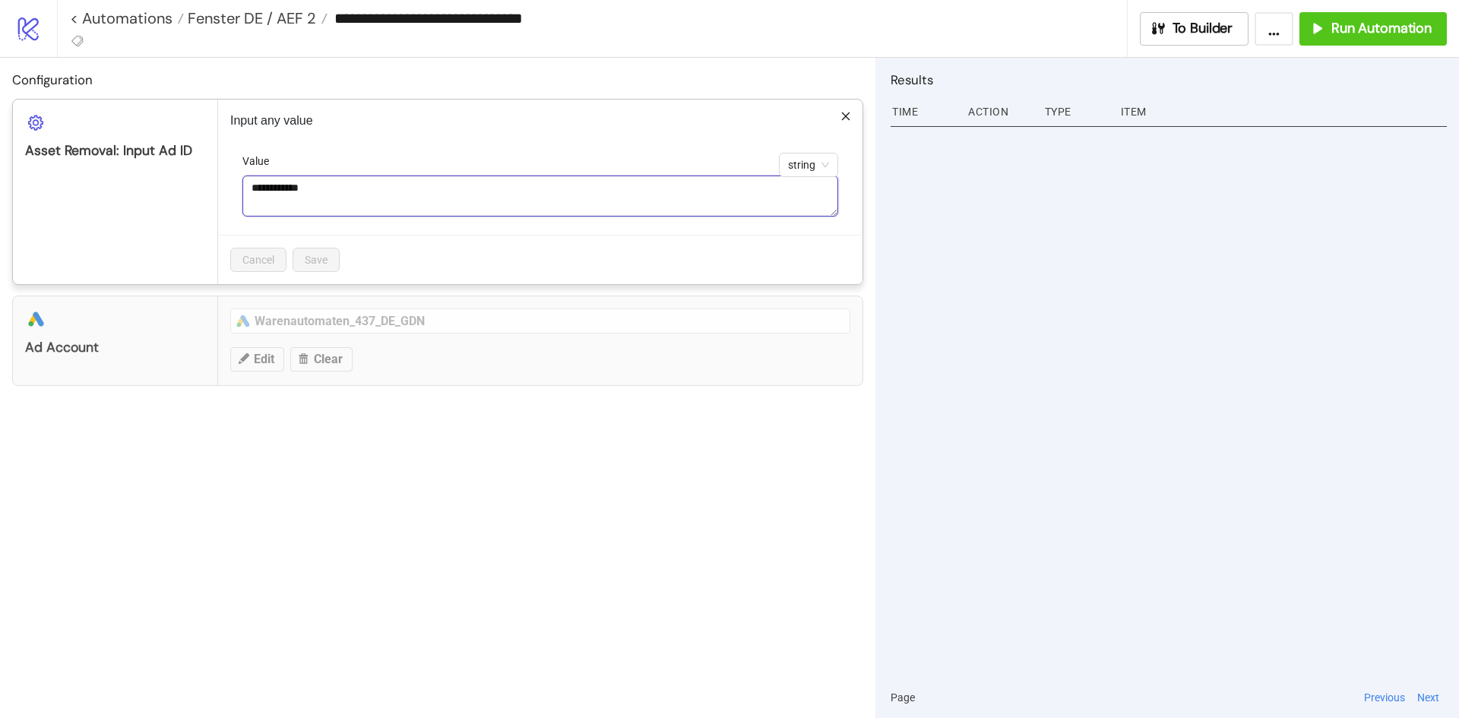
click at [350, 195] on textarea "**********" at bounding box center [540, 196] width 596 height 41
paste textarea
type textarea "**********"
click at [321, 254] on span "Save" at bounding box center [316, 260] width 23 height 12
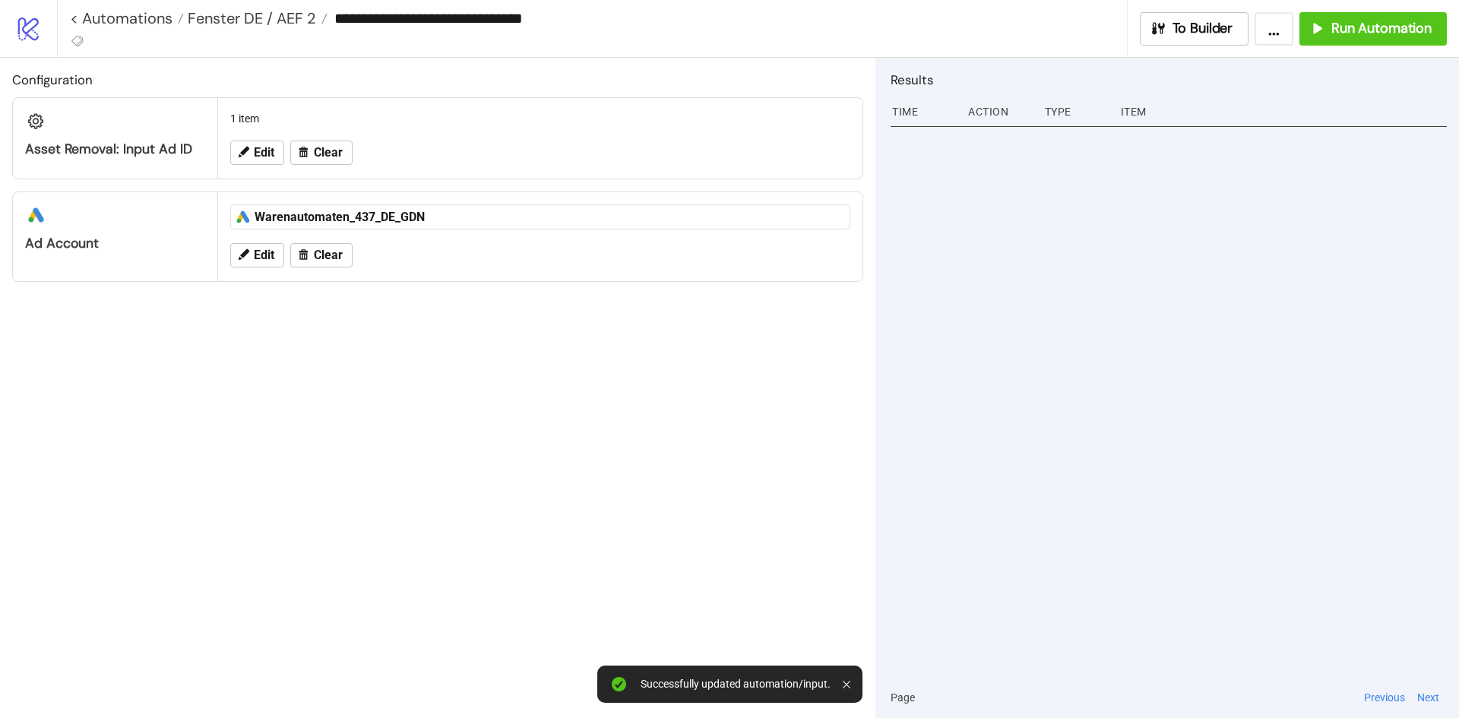
drag, startPoint x: 621, startPoint y: 577, endPoint x: 629, endPoint y: 566, distance: 13.5
click at [621, 573] on div "Configuration Asset Removal: Input Ad ID 1 item Edit Clear platform/google_ads …" at bounding box center [437, 388] width 875 height 660
click at [1423, 42] on button "Run Automation" at bounding box center [1372, 28] width 147 height 33
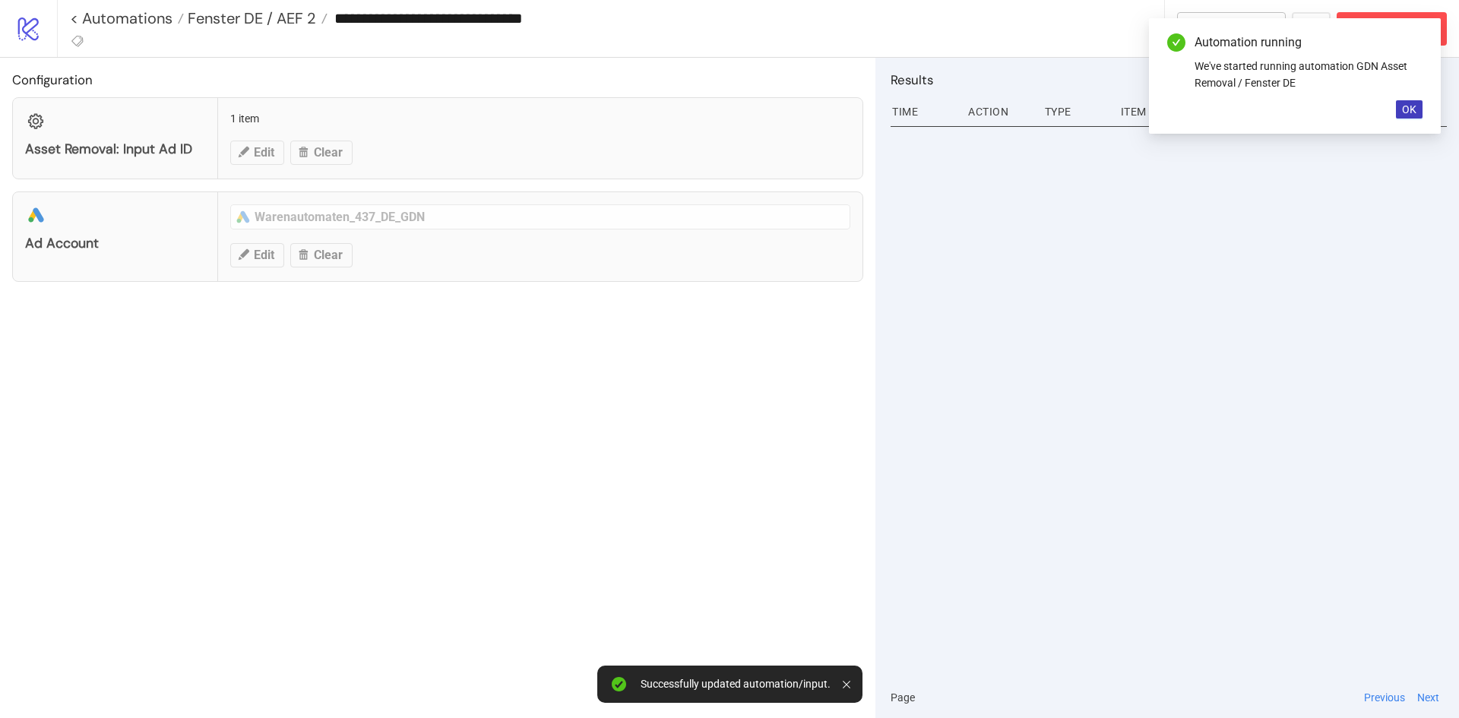
click at [1424, 100] on div "Automation running We've started running automation GDN Asset Removal / Fenster…" at bounding box center [1295, 76] width 292 height 116
click at [1410, 105] on span "OK" at bounding box center [1409, 109] width 14 height 12
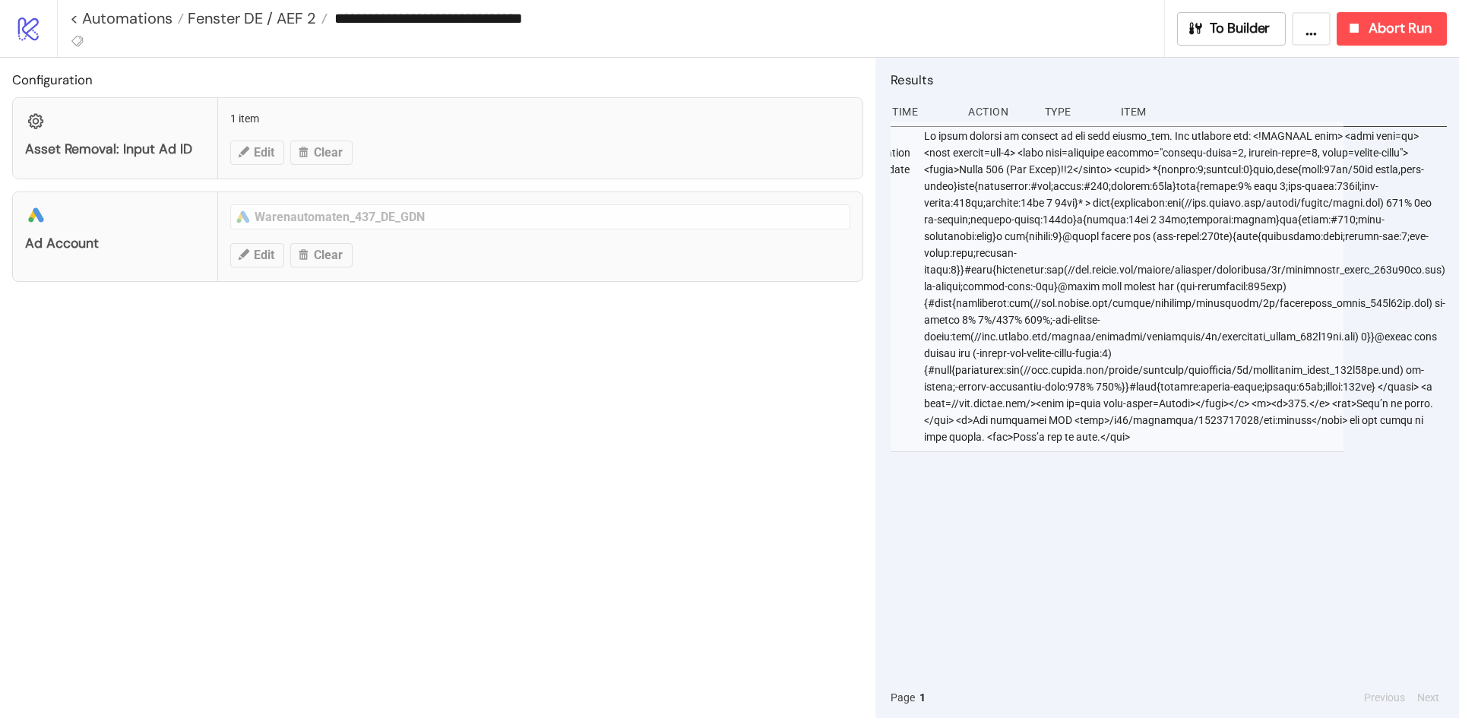
scroll to position [0, 115]
click at [1374, 43] on button "Abort Run" at bounding box center [1392, 28] width 110 height 33
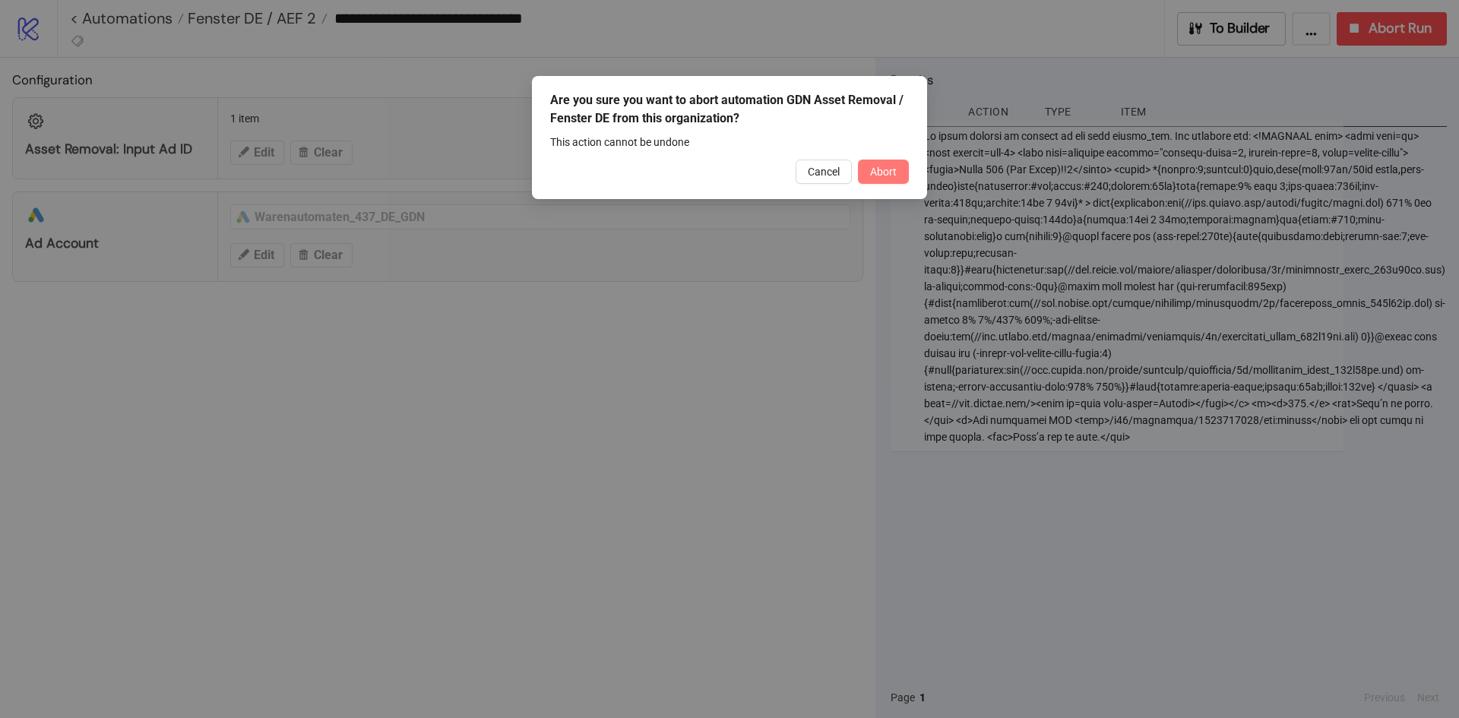
click at [884, 169] on span "Abort" at bounding box center [883, 172] width 27 height 12
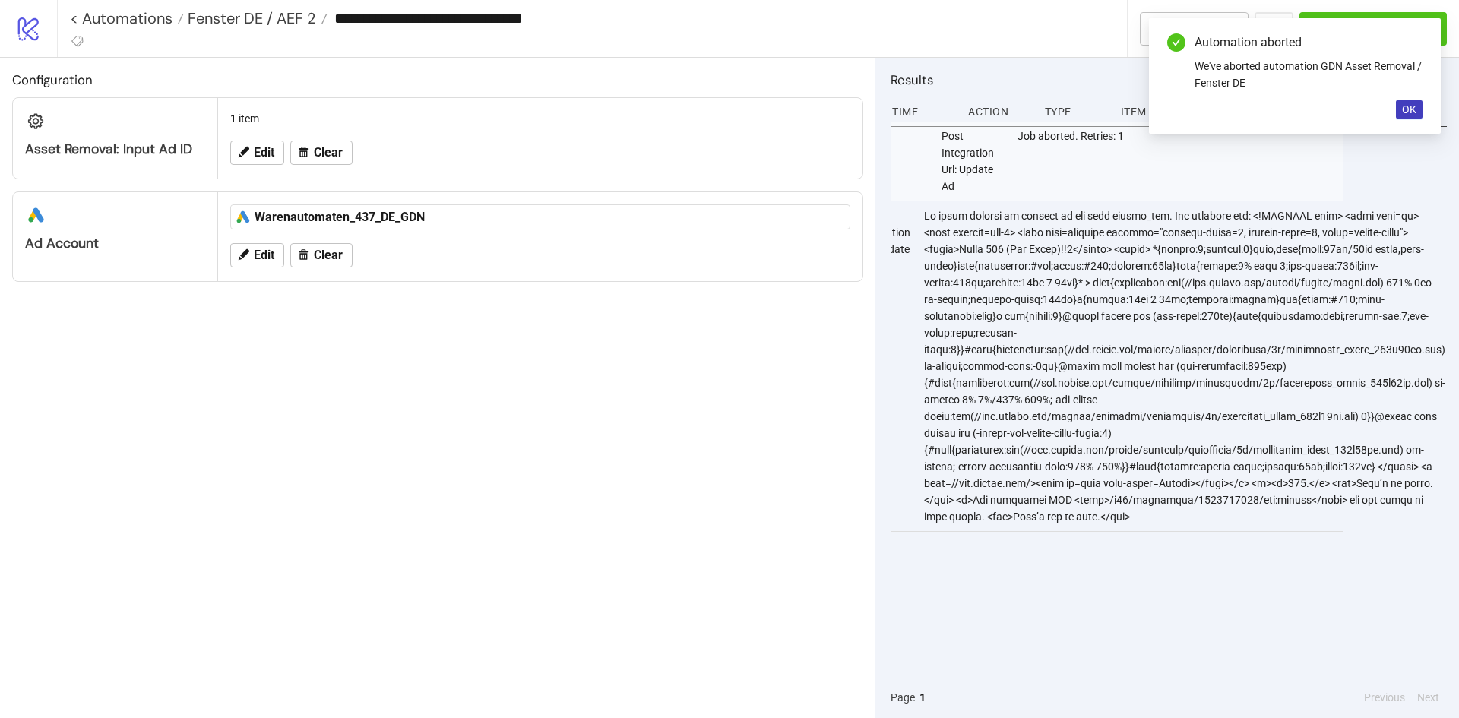
click at [1351, 540] on div "3:35 PM post Post Integration Url: Update Ad Job aborted. Retries: 1 3:34 PM po…" at bounding box center [1169, 399] width 556 height 555
click at [1409, 104] on span "OK" at bounding box center [1409, 109] width 14 height 12
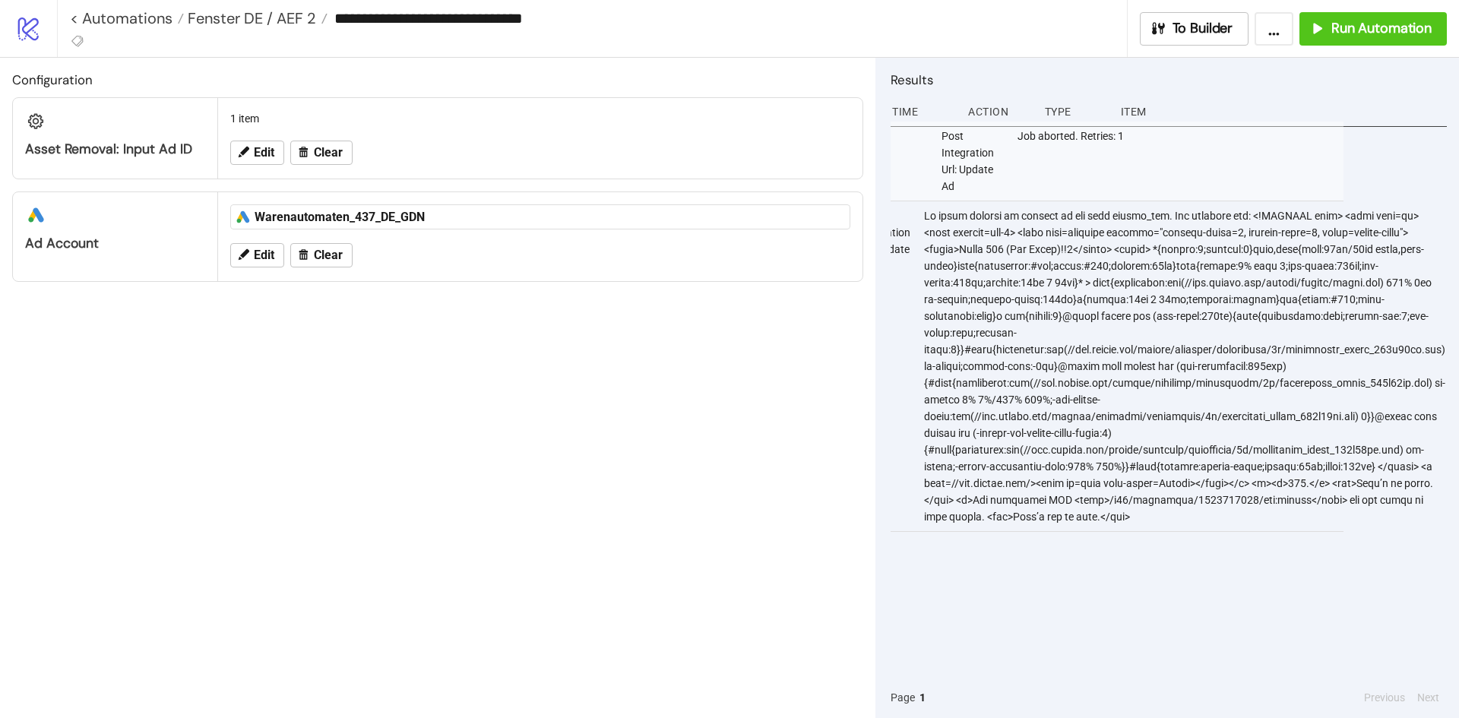
click at [687, 302] on div "Configuration Asset Removal: Input Ad ID 1 item Edit Clear platform/google_ads …" at bounding box center [437, 388] width 875 height 660
